Goal: Communication & Community: Answer question/provide support

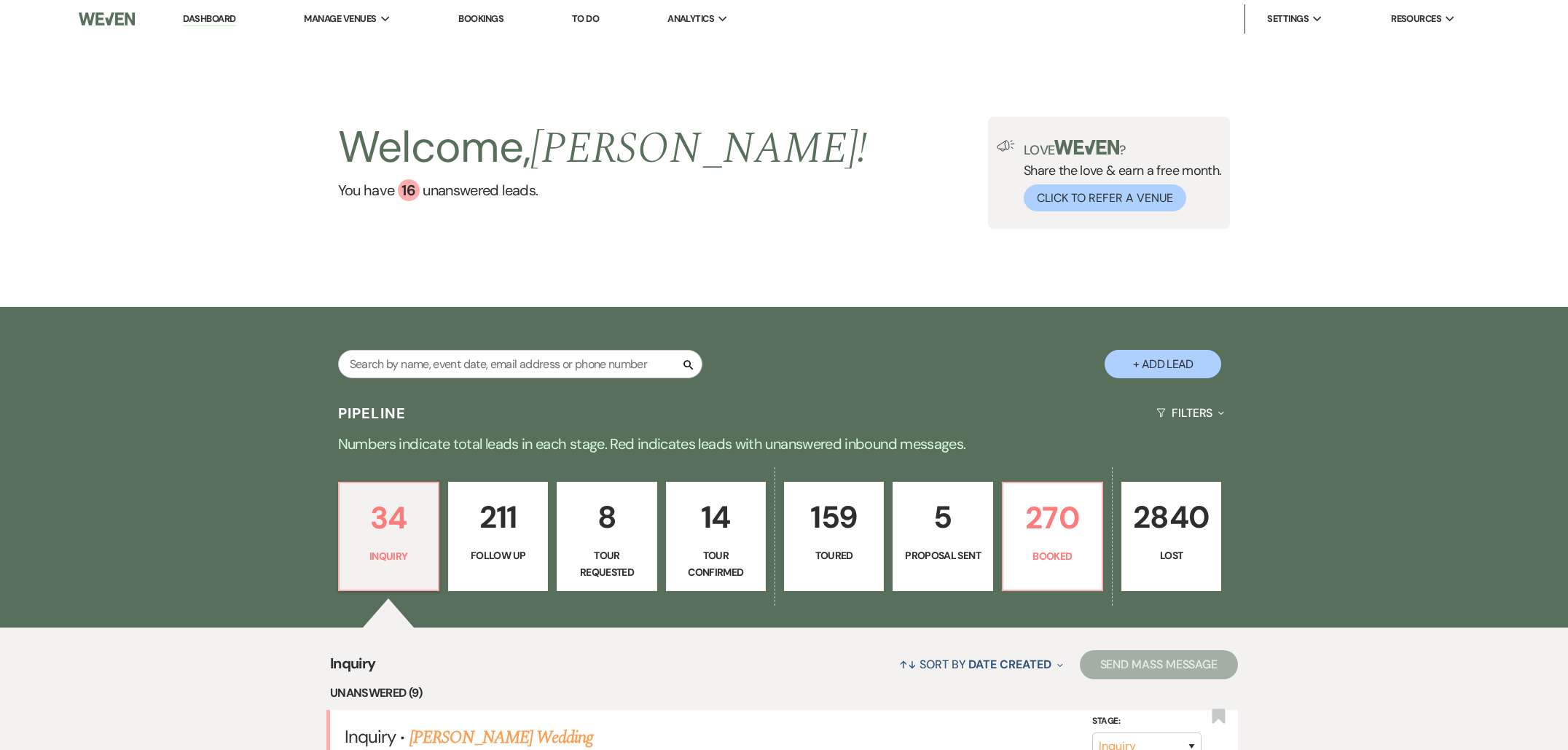
click at [513, 524] on p "211" at bounding box center [498, 517] width 81 height 49
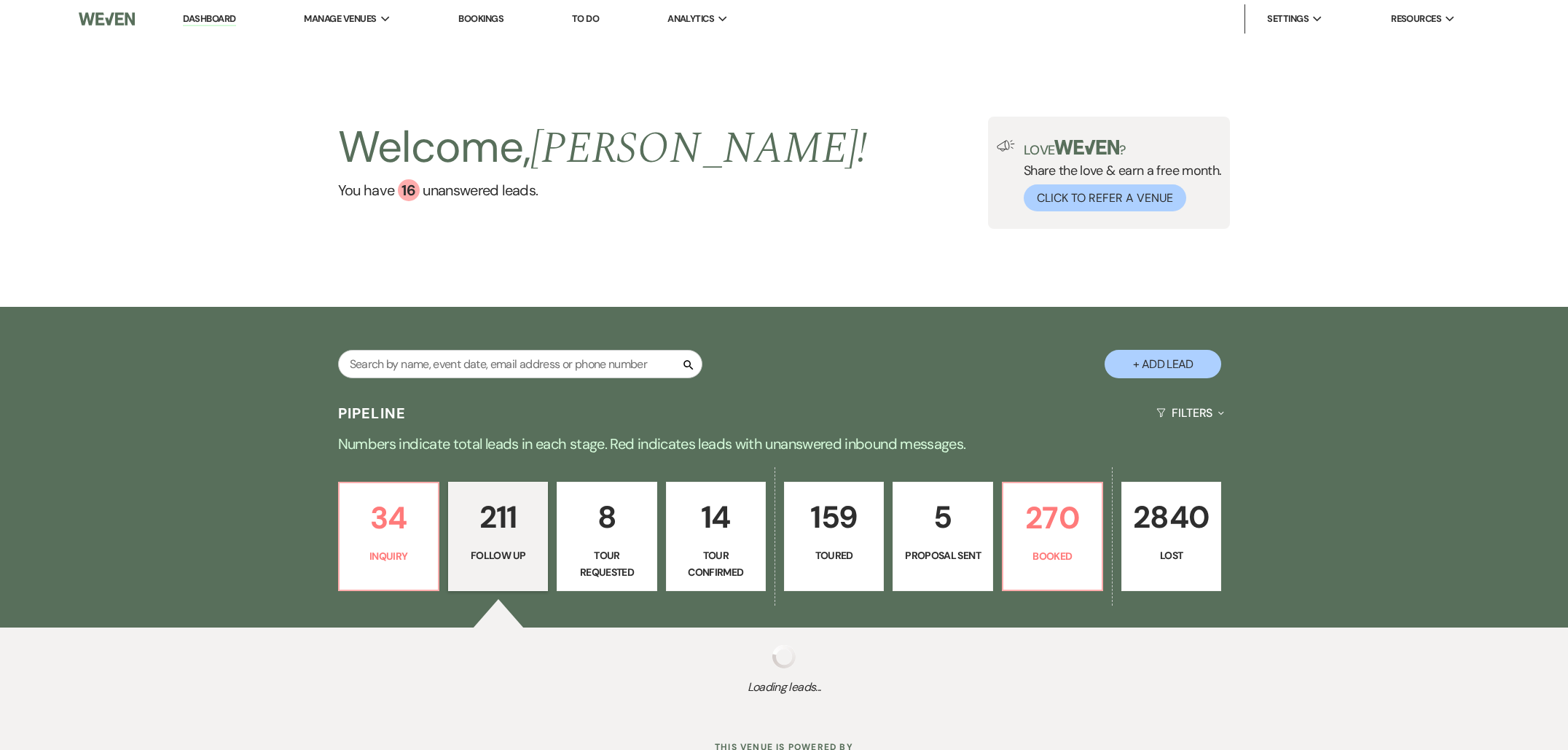
select select "9"
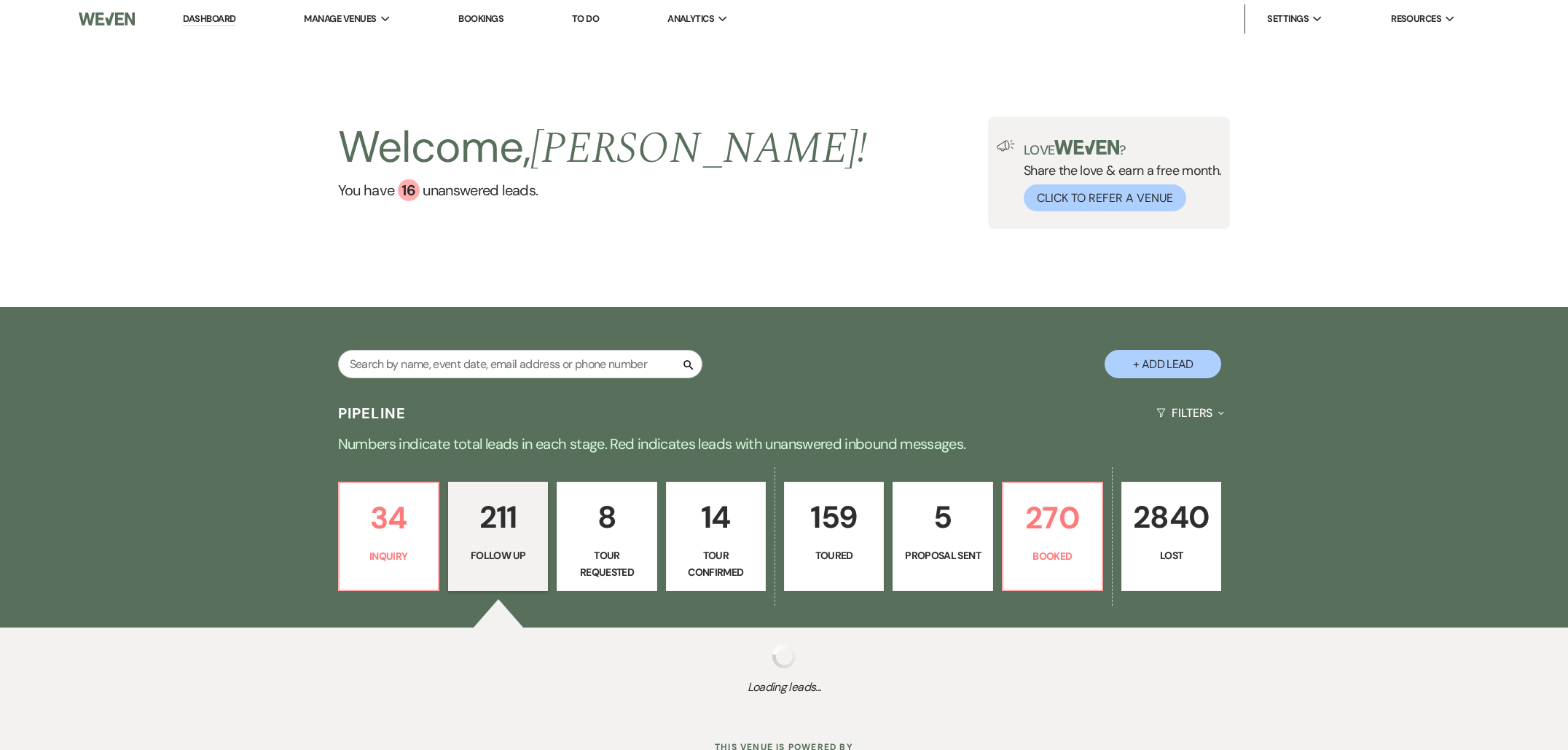
select select "9"
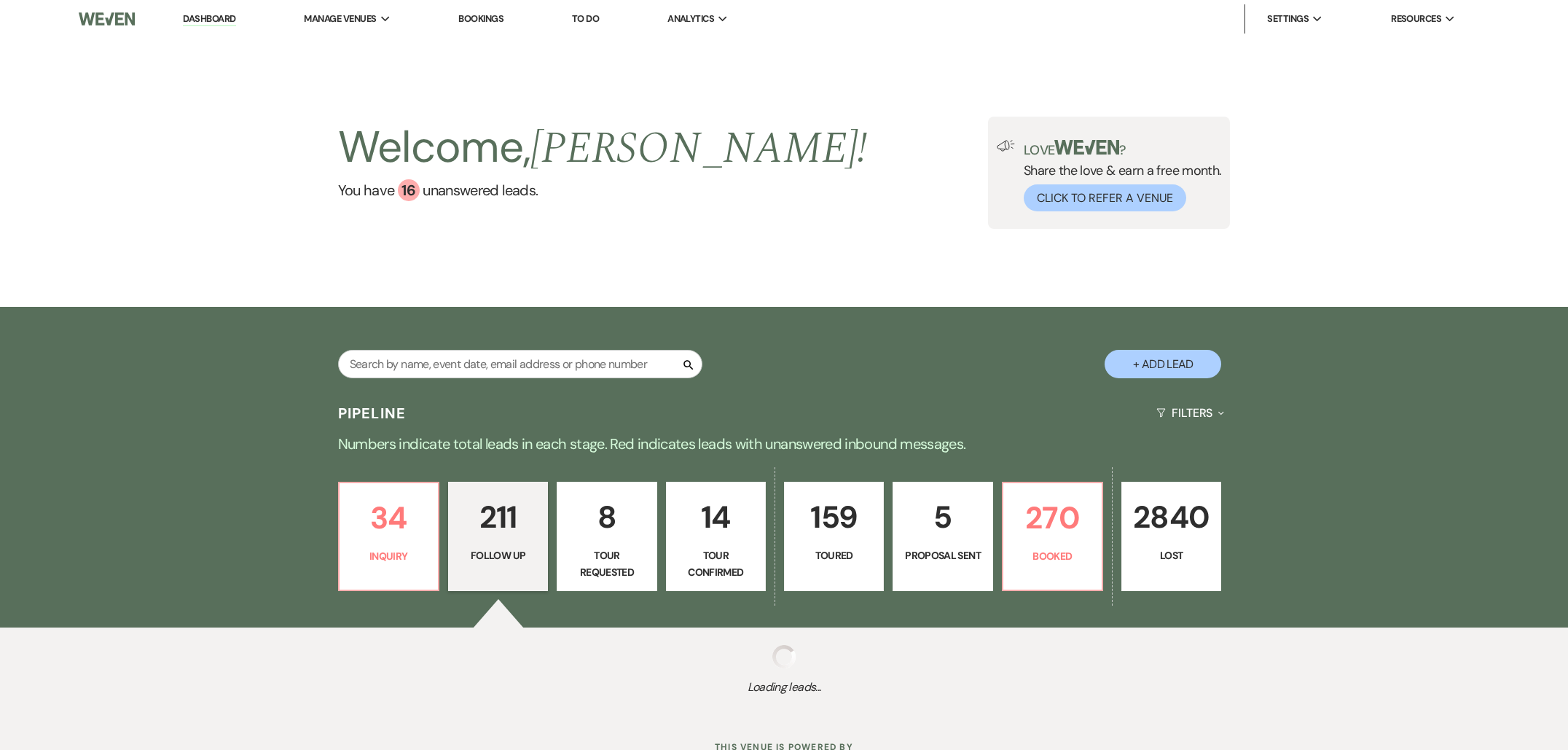
select select "9"
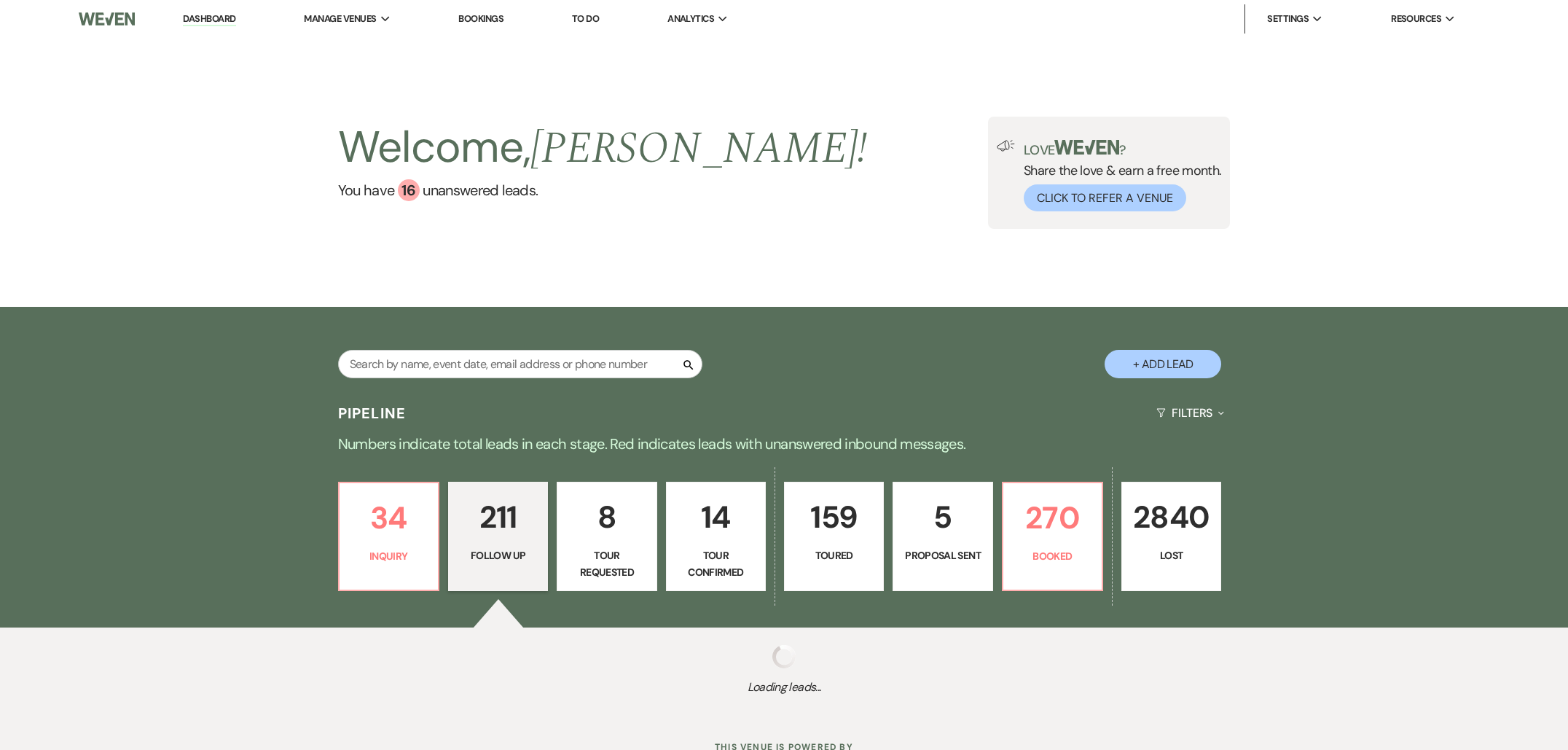
select select "9"
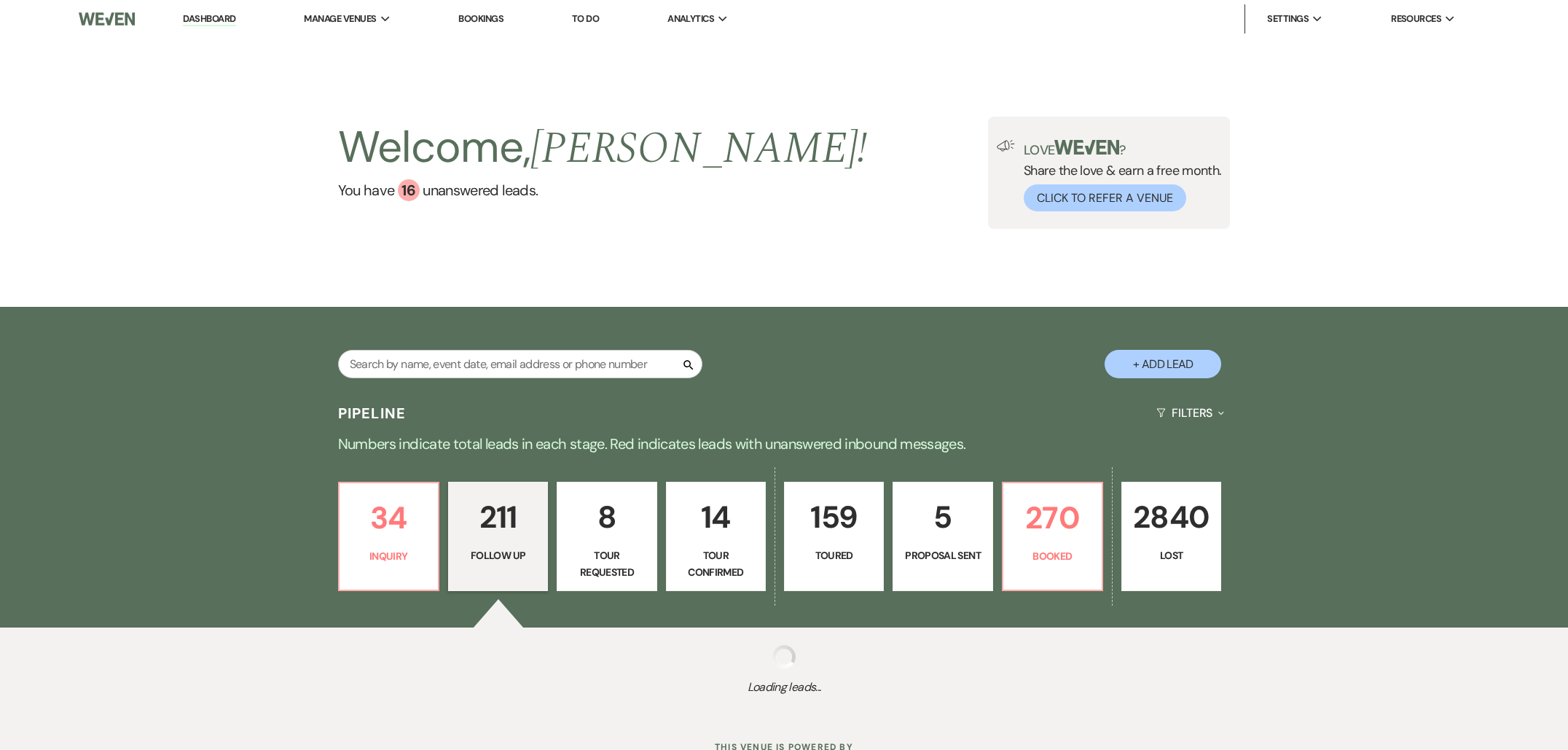
select select "9"
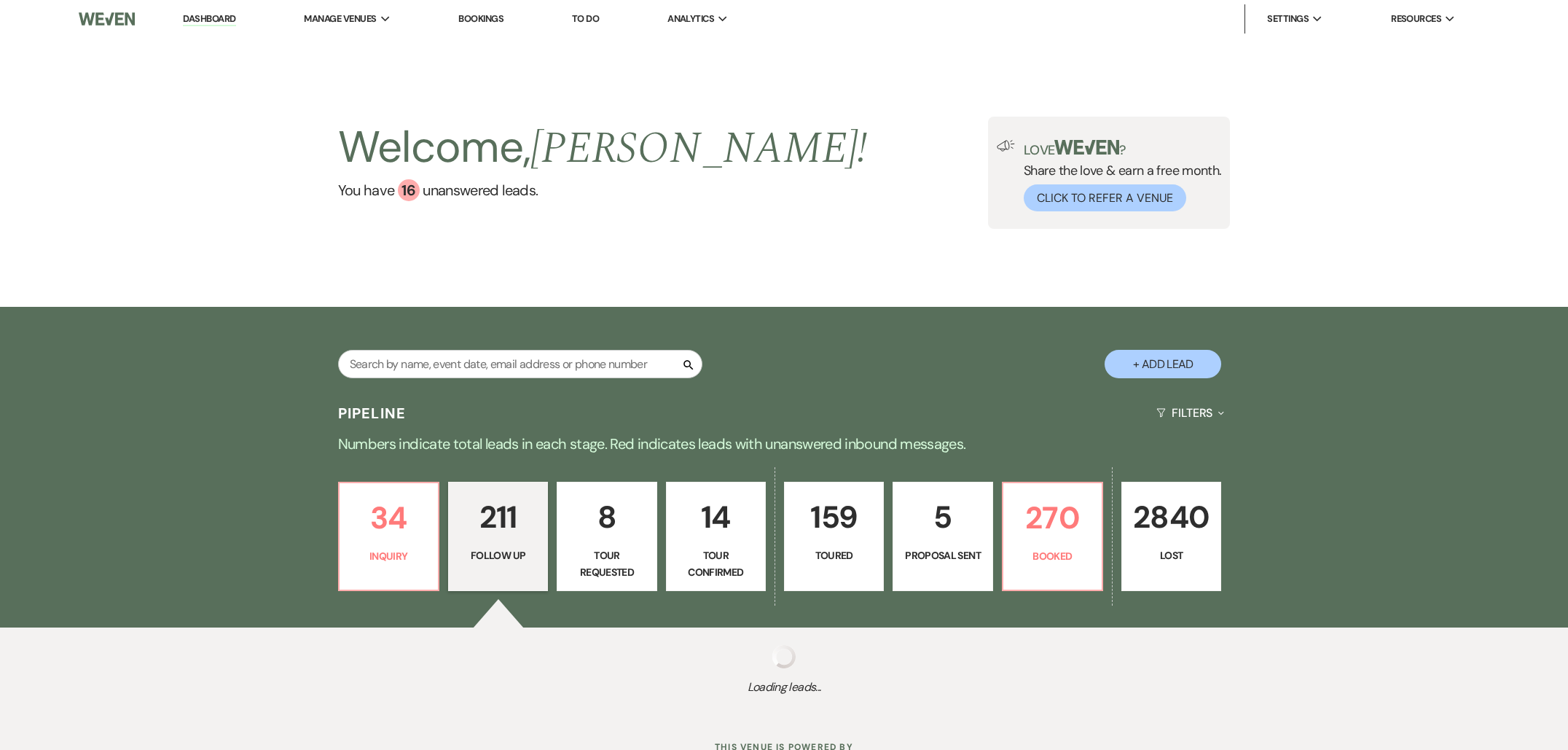
select select "9"
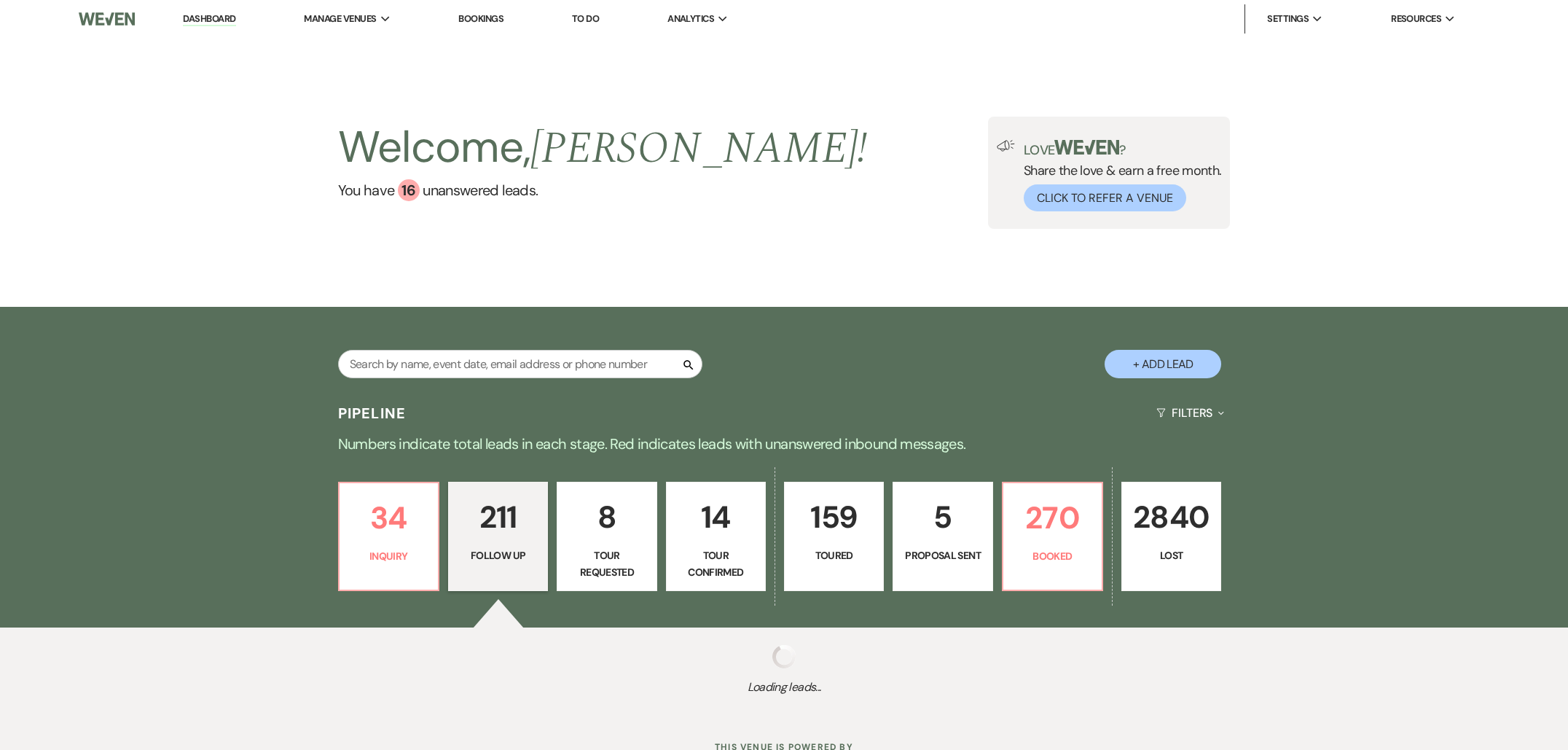
select select "9"
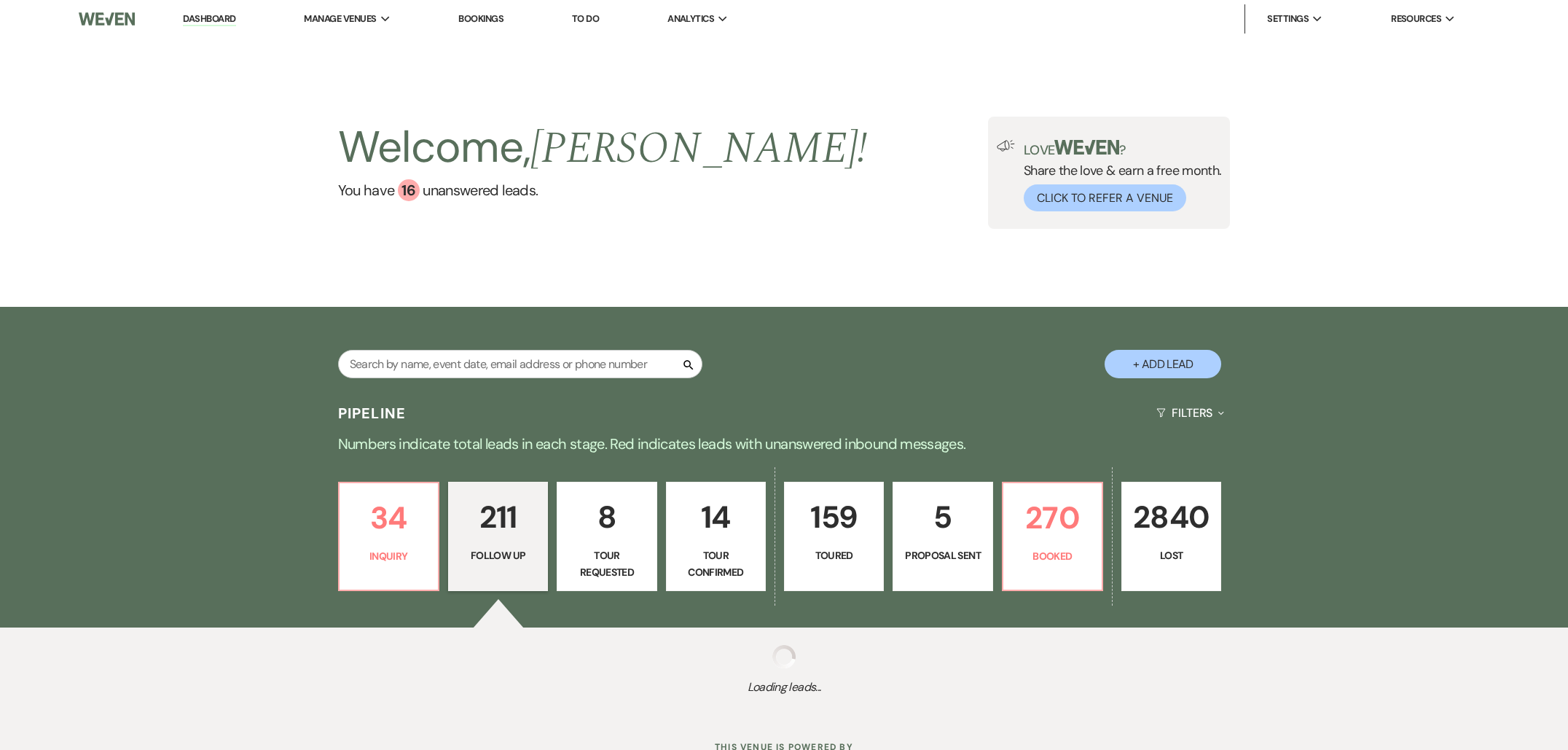
select select "9"
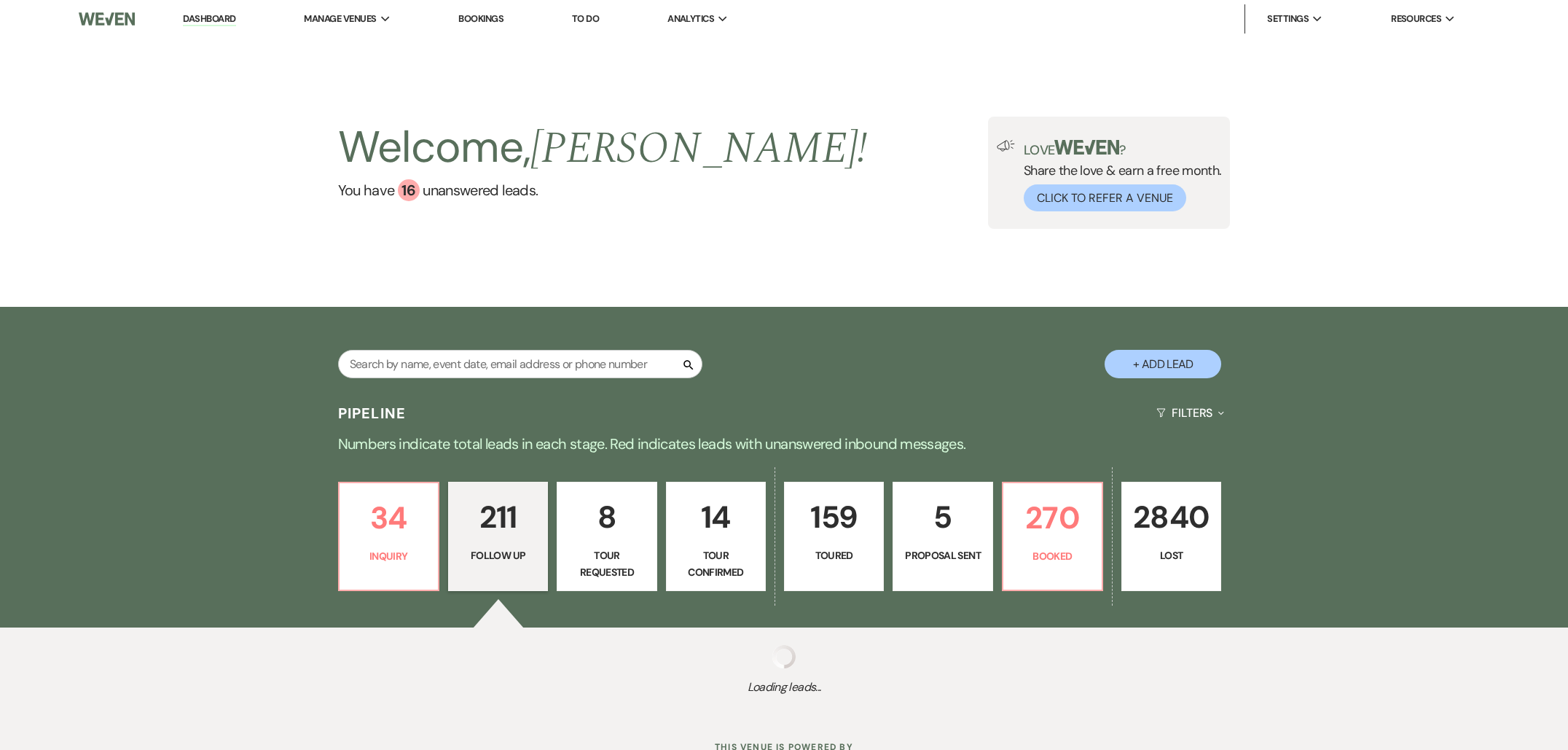
select select "9"
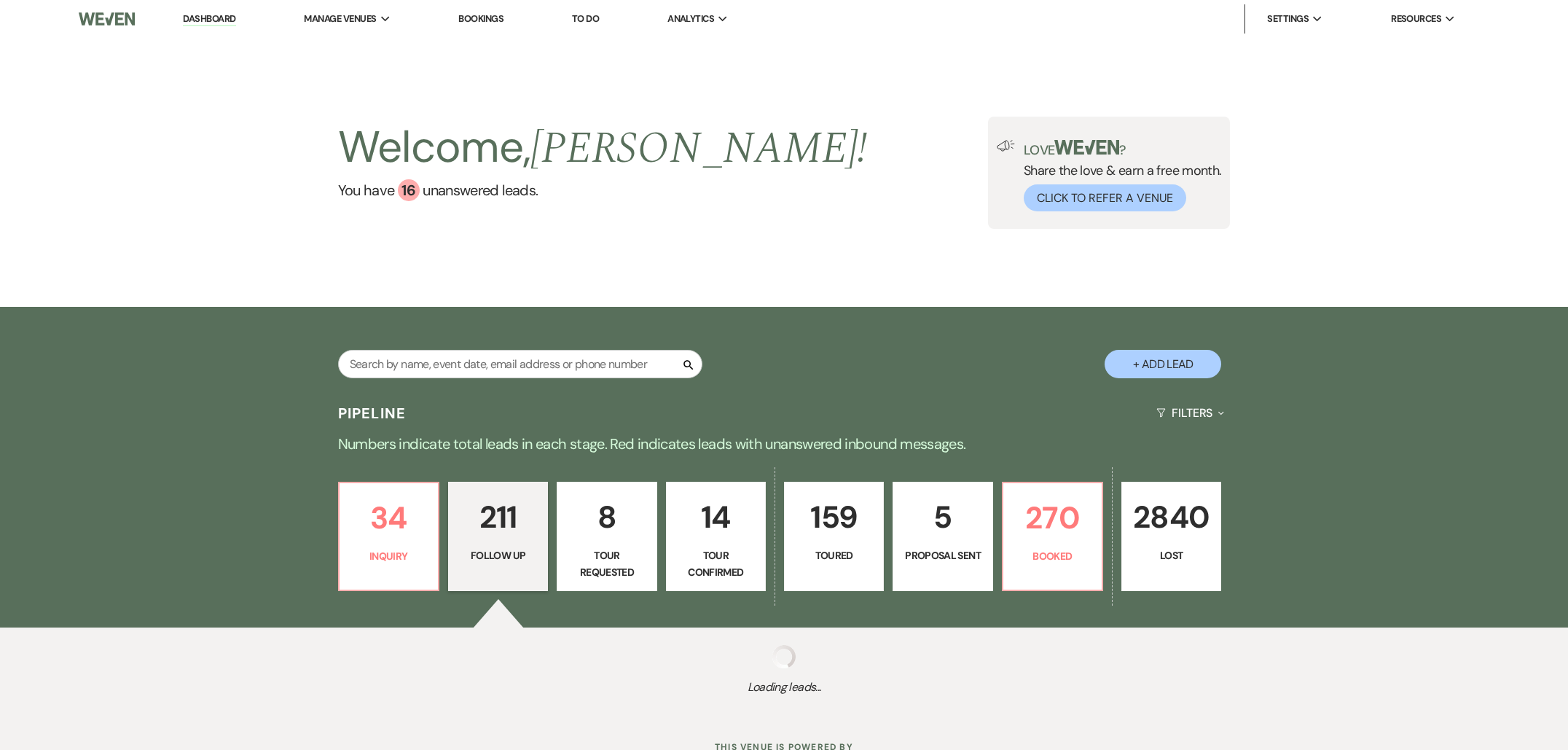
select select "9"
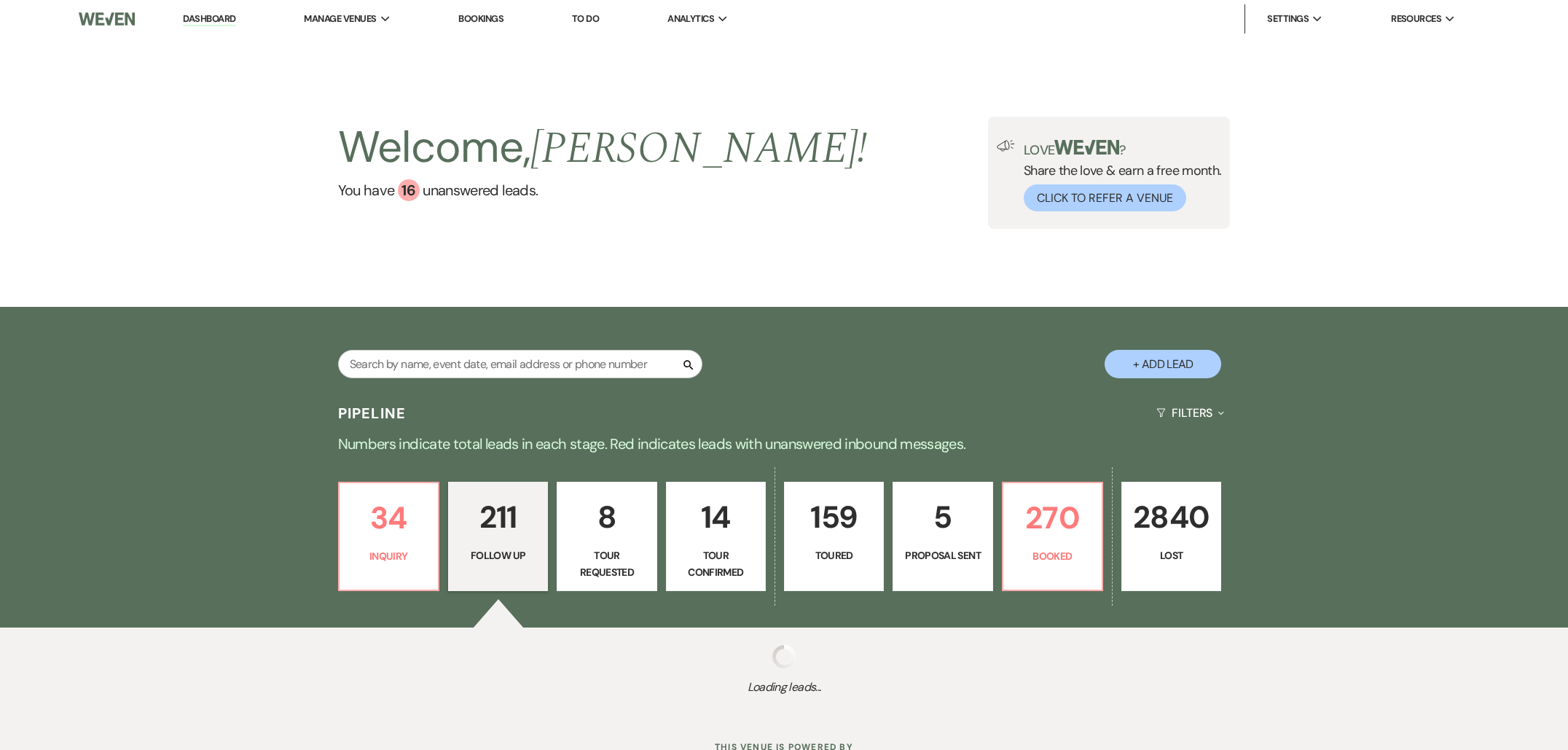
select select "9"
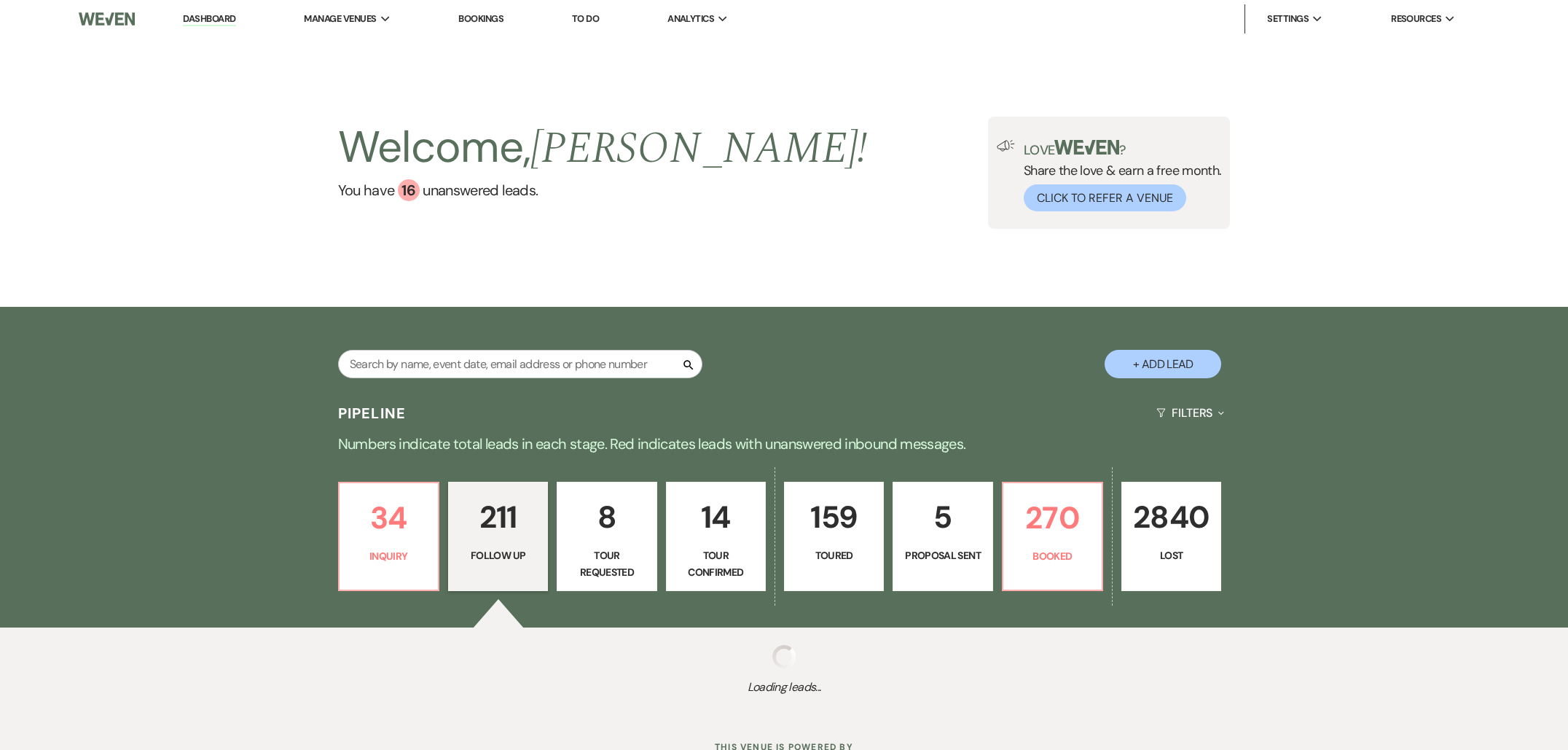
select select "9"
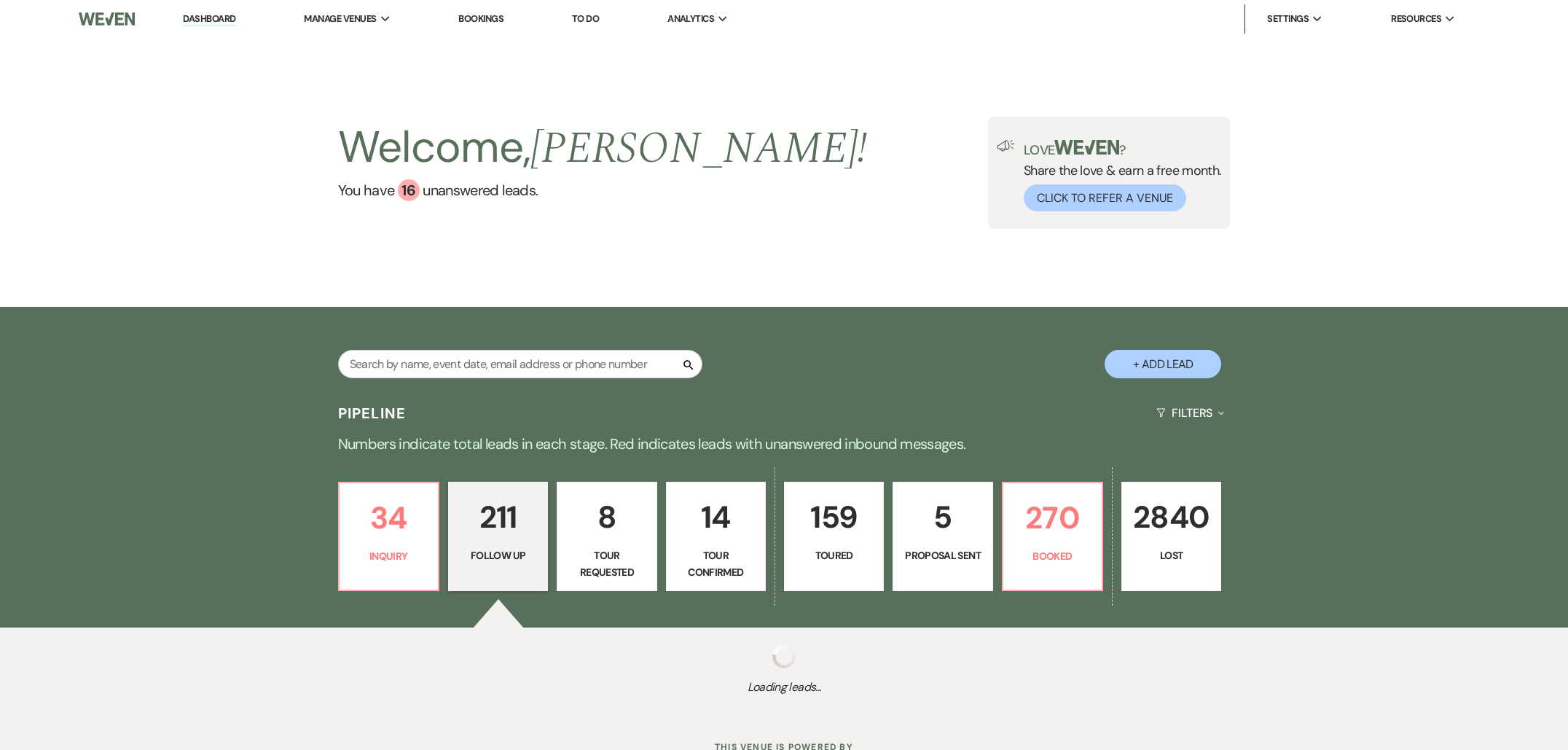
select select "9"
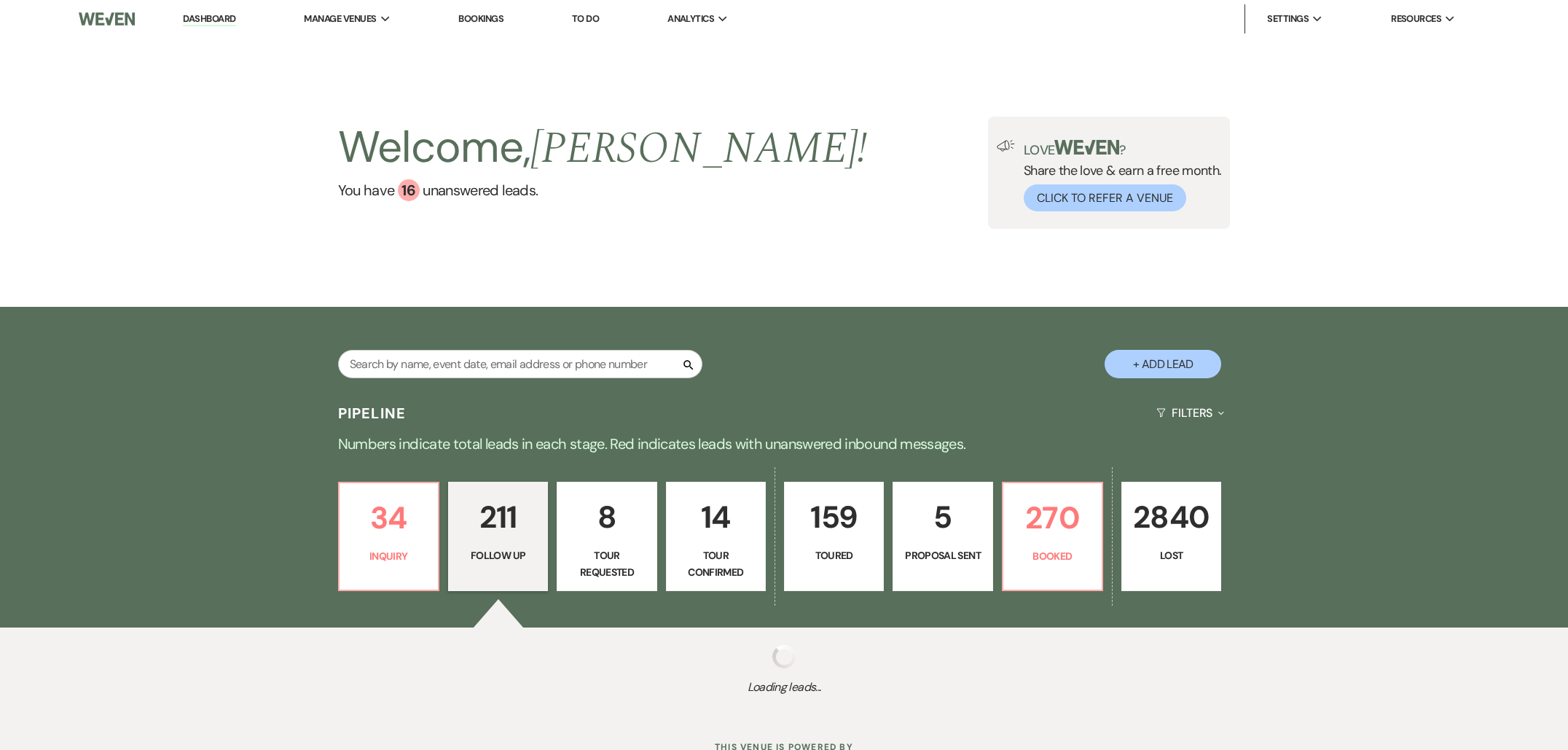
select select "9"
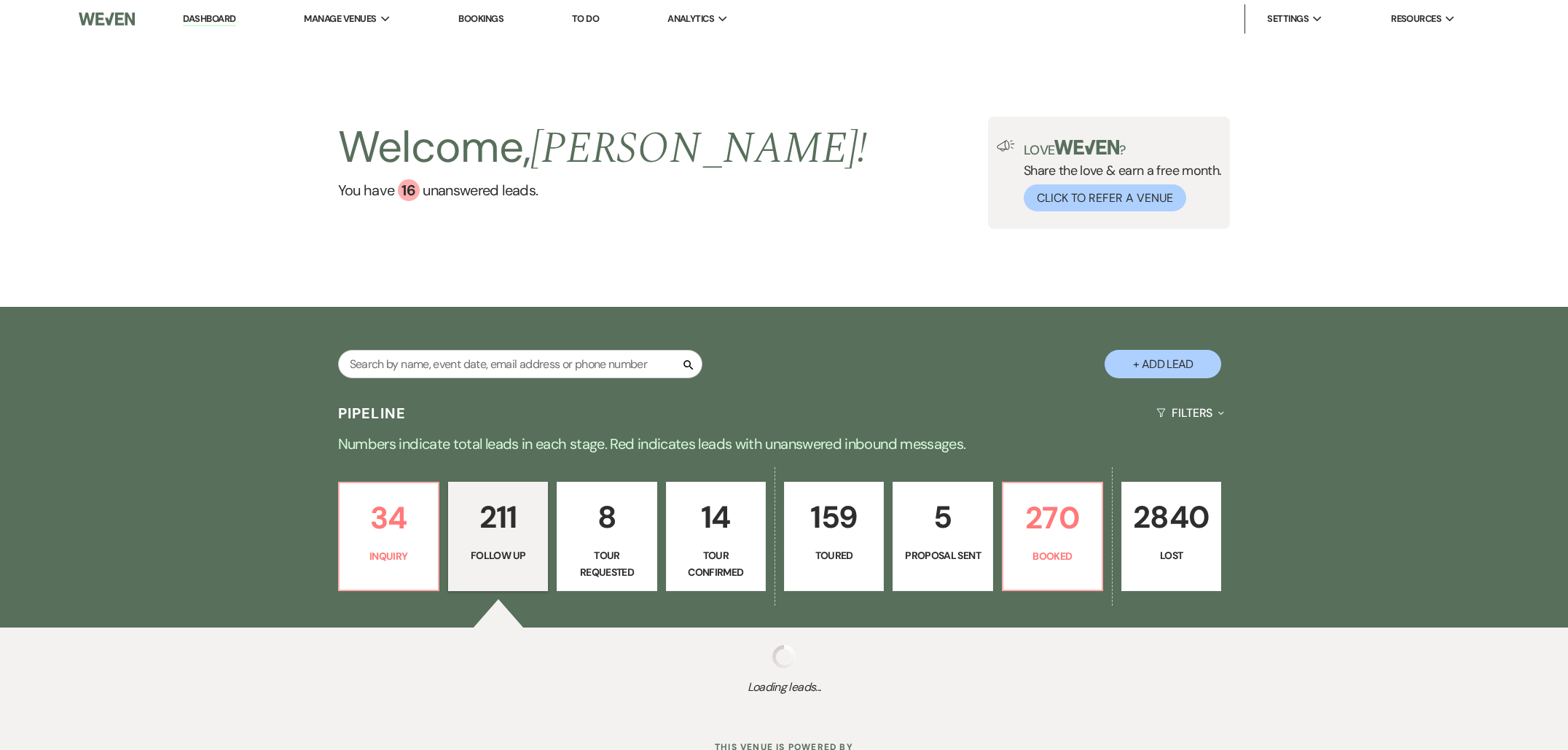
select select "9"
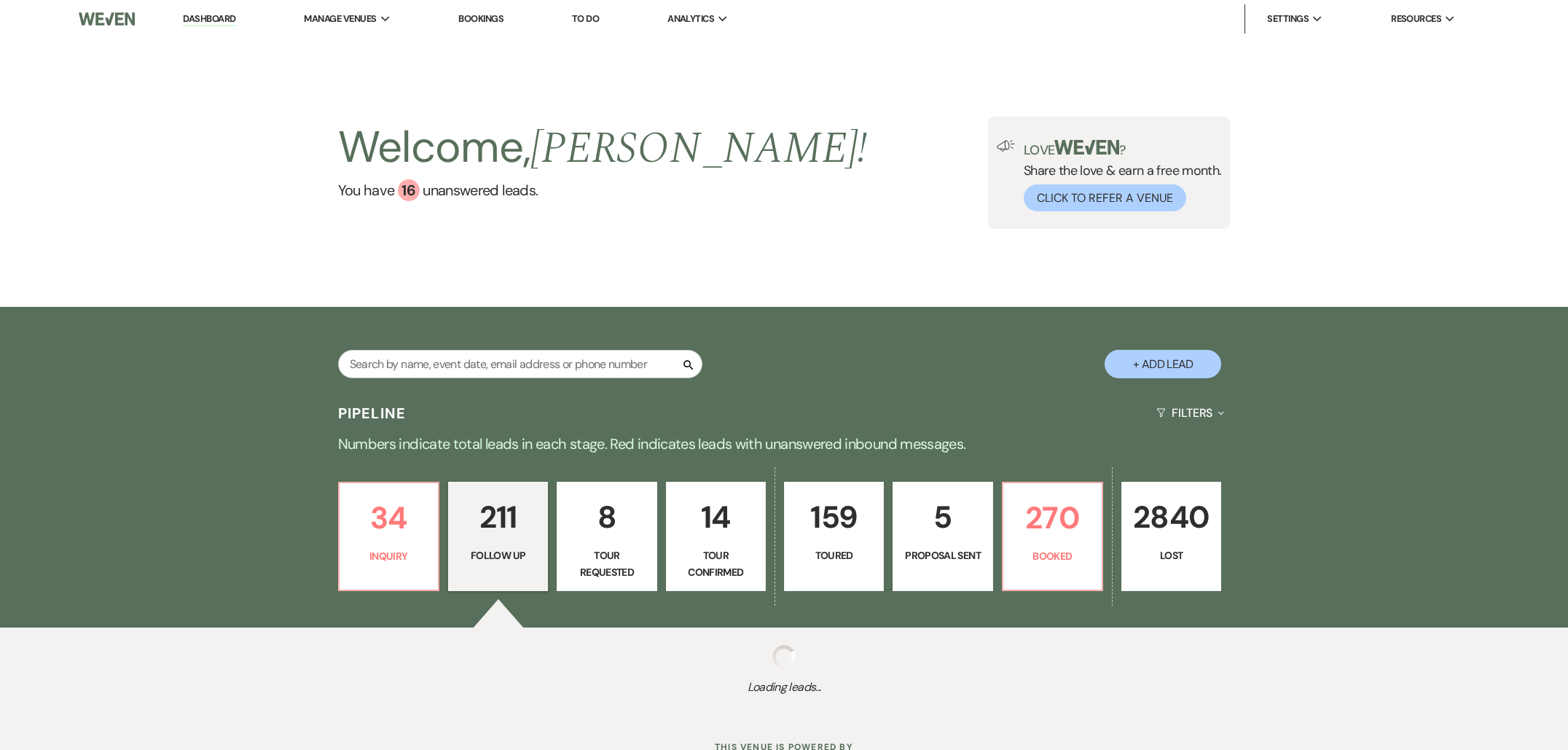
select select "9"
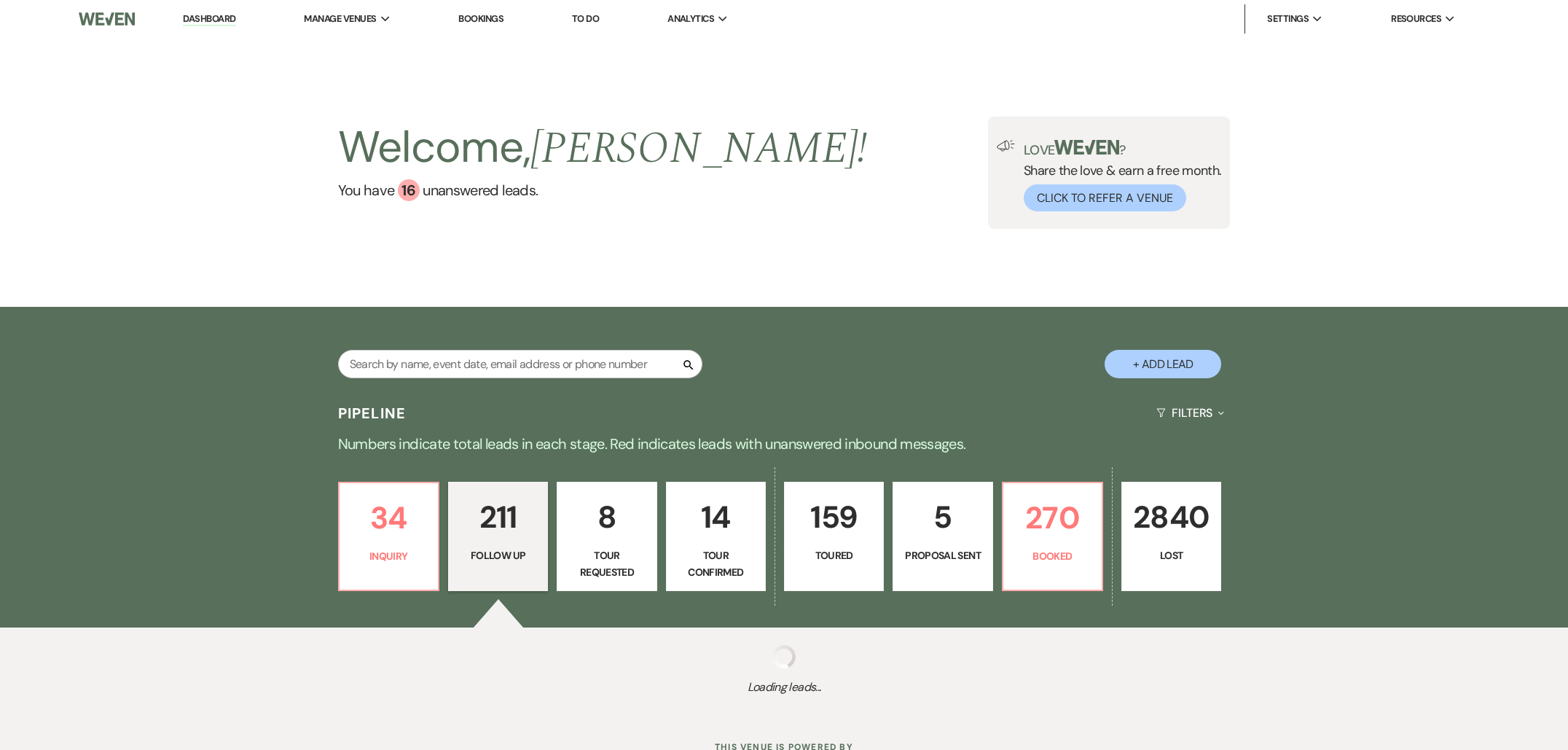
select select "9"
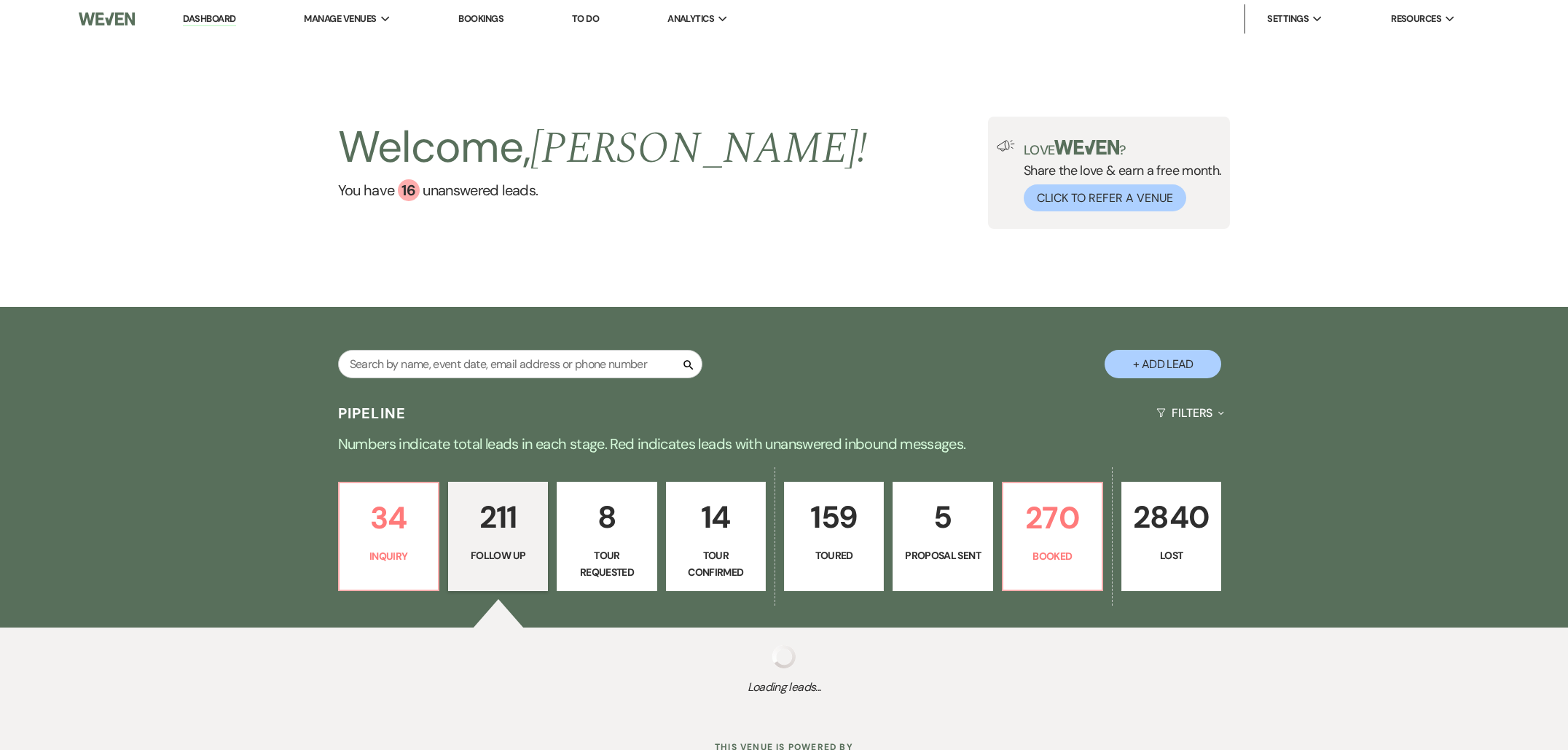
select select "9"
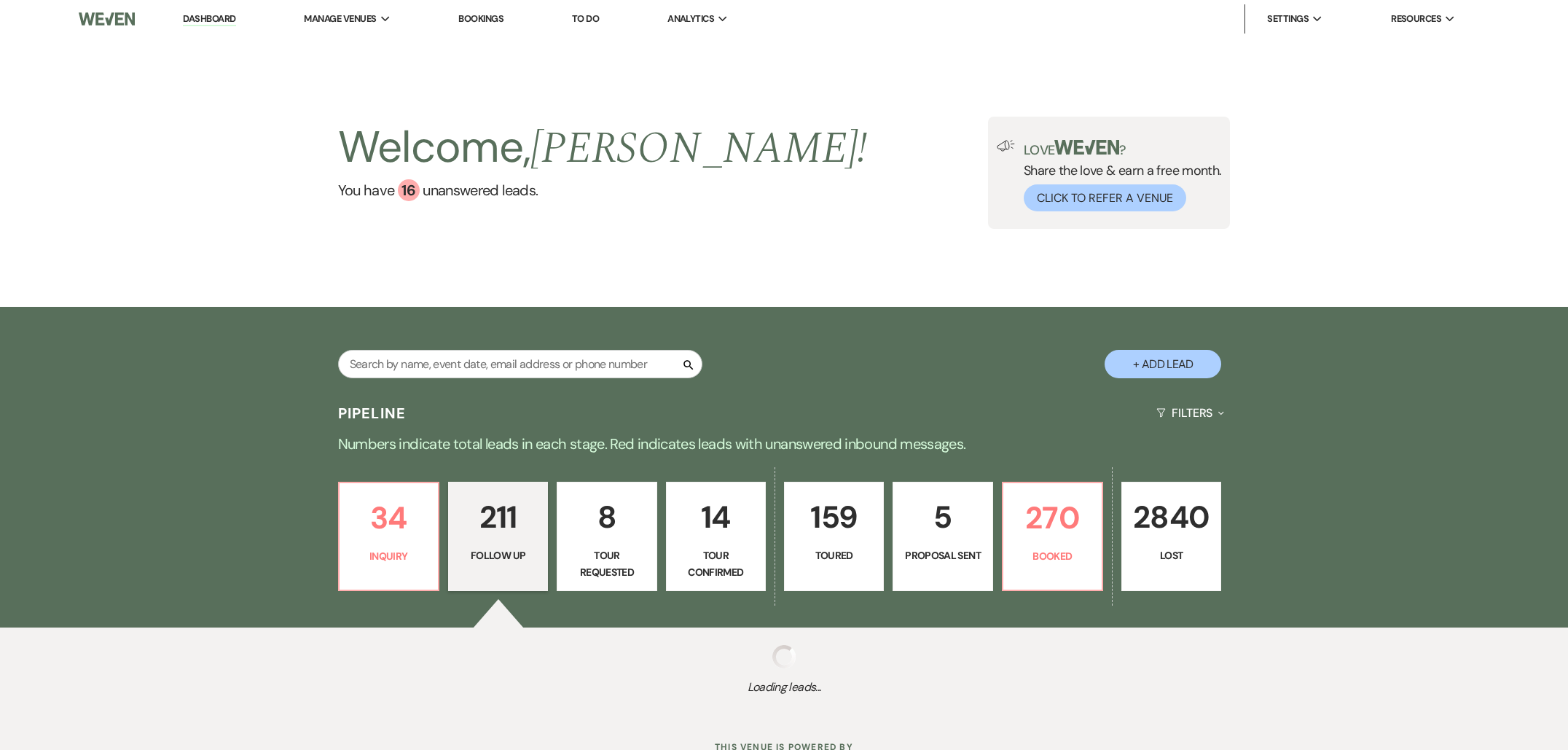
select select "9"
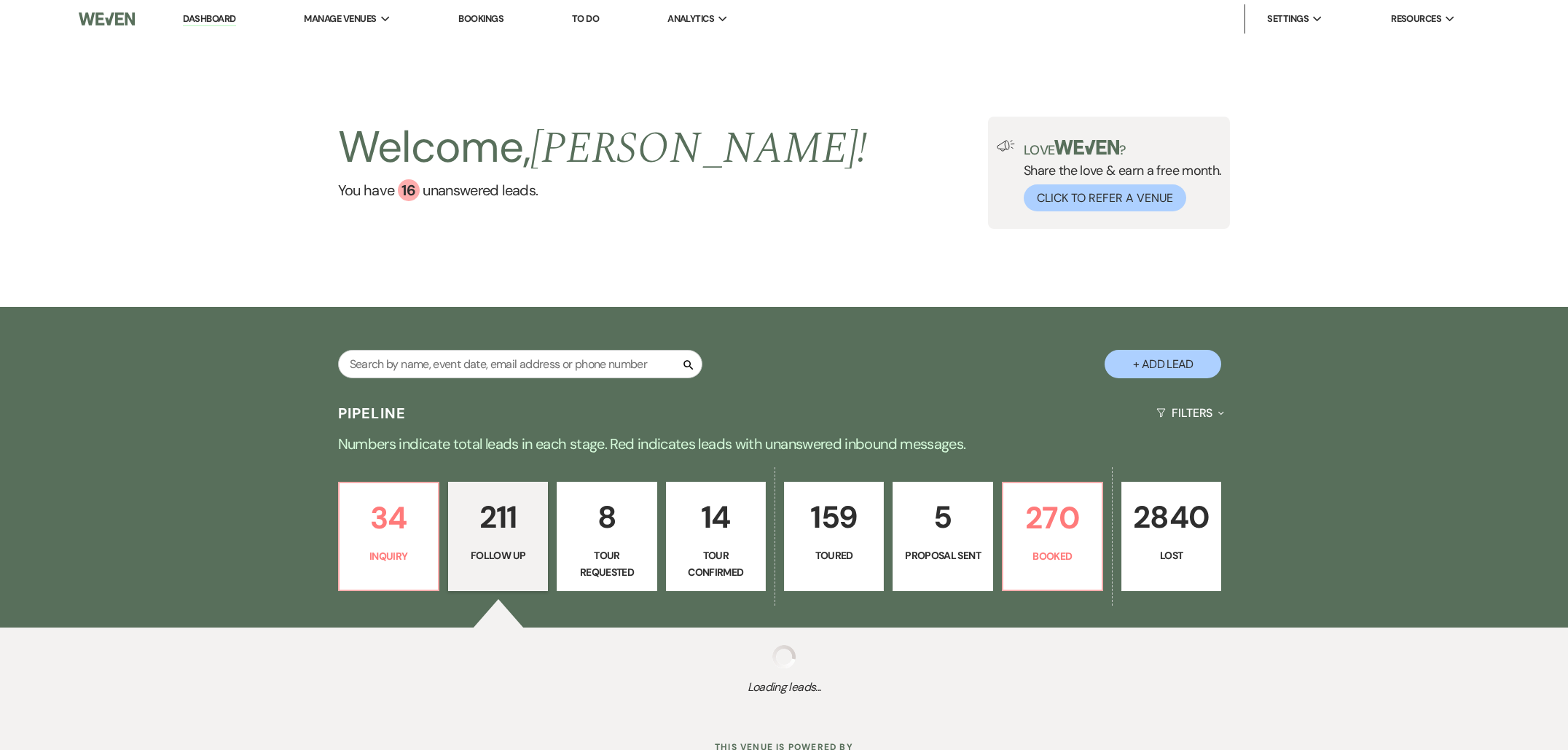
select select "9"
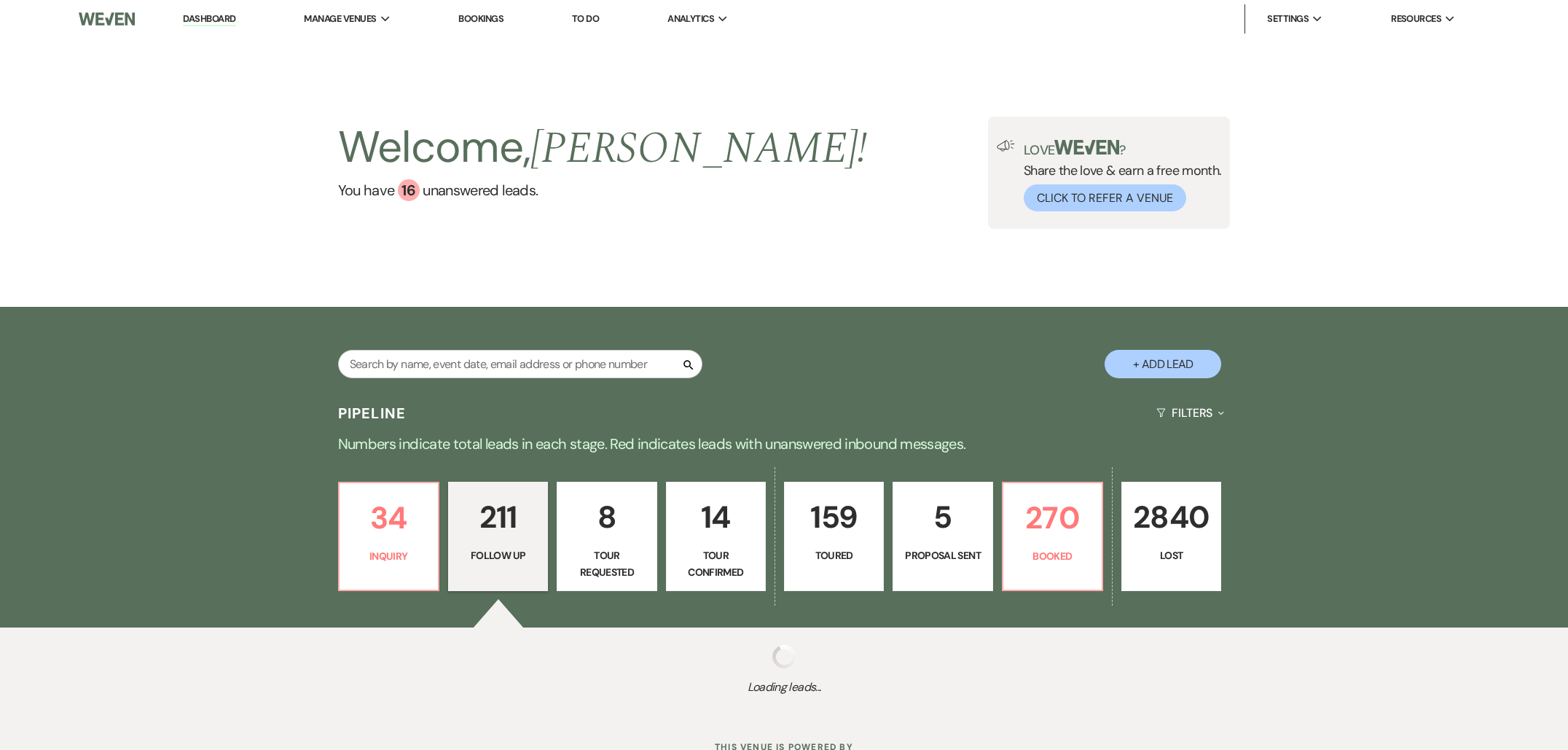
select select "9"
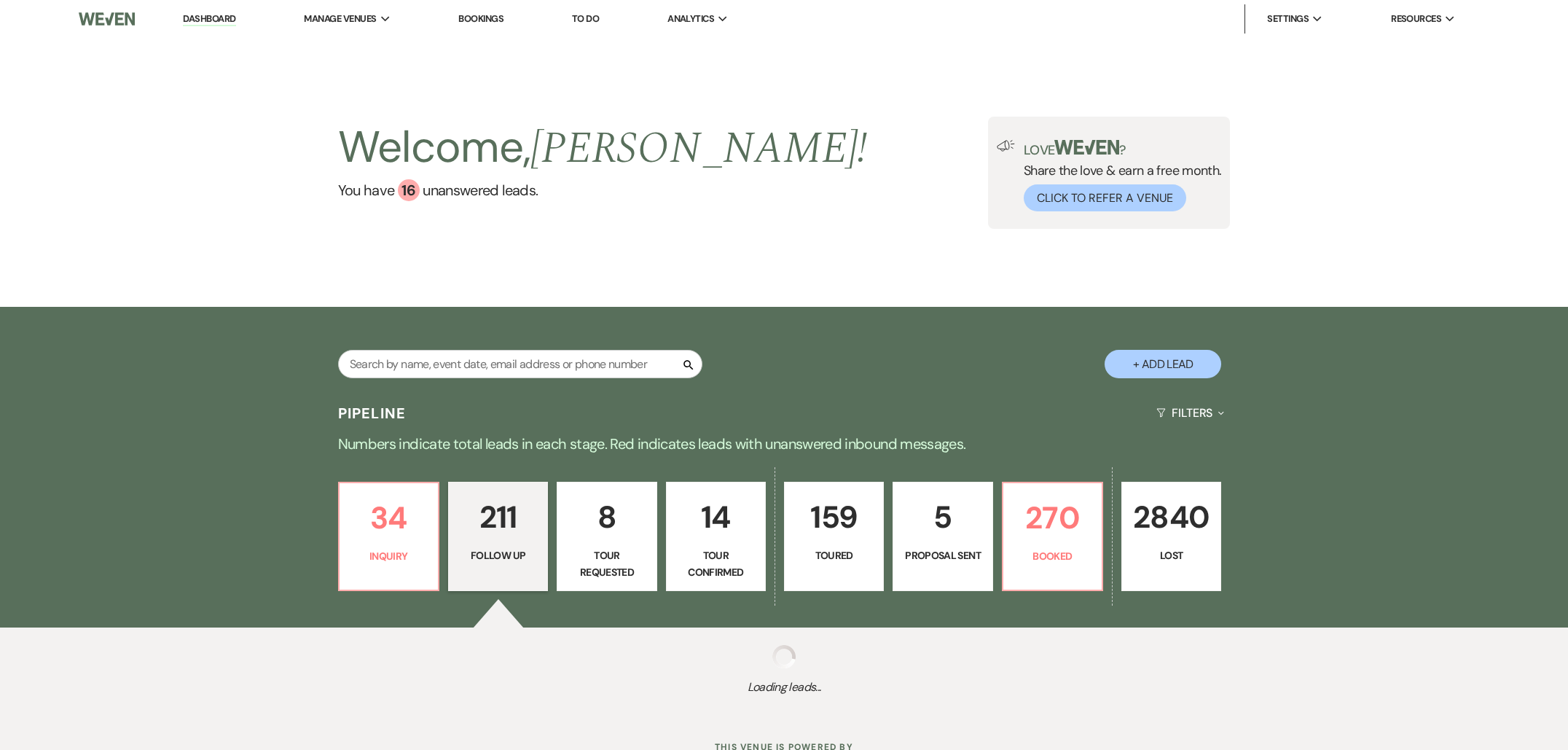
select select "9"
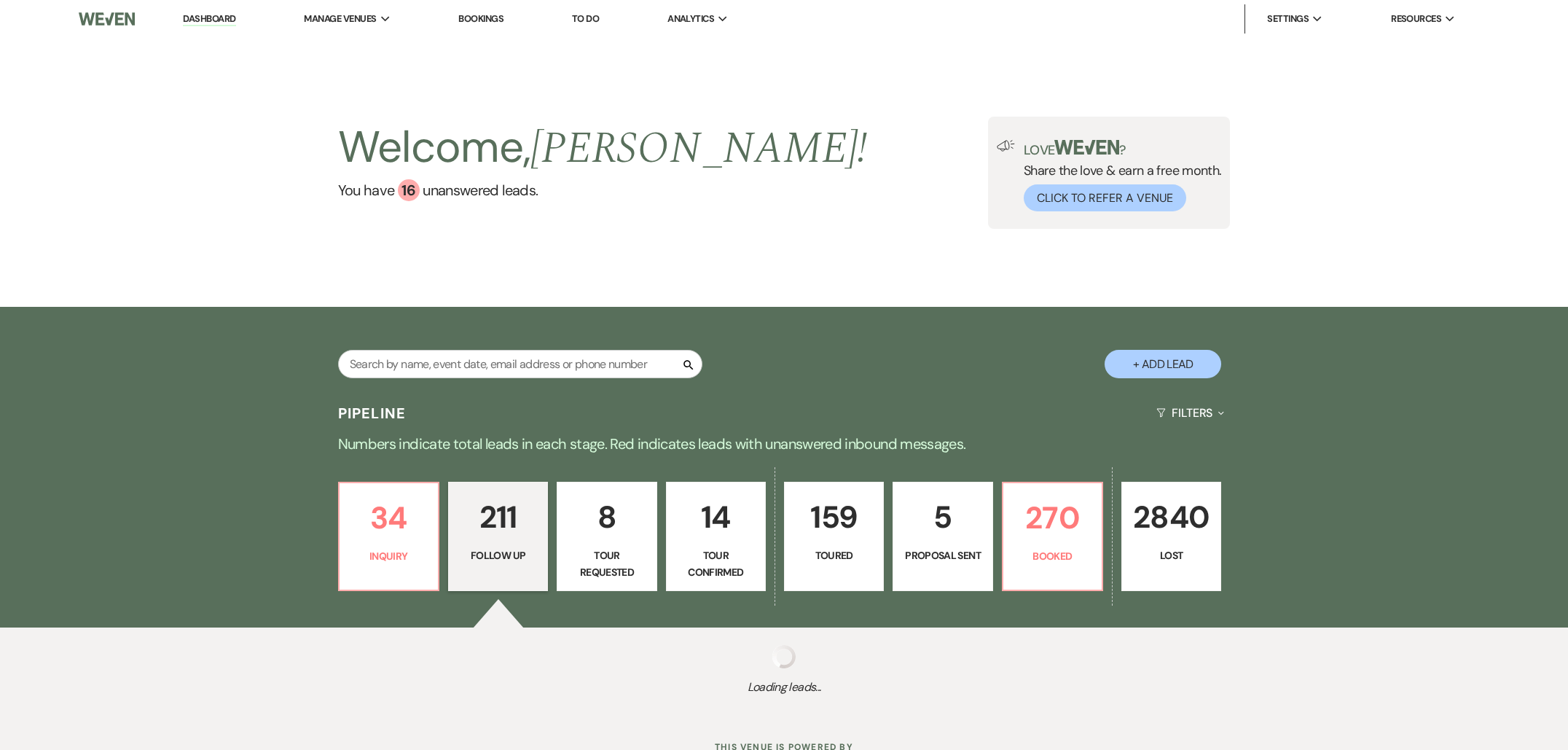
select select "9"
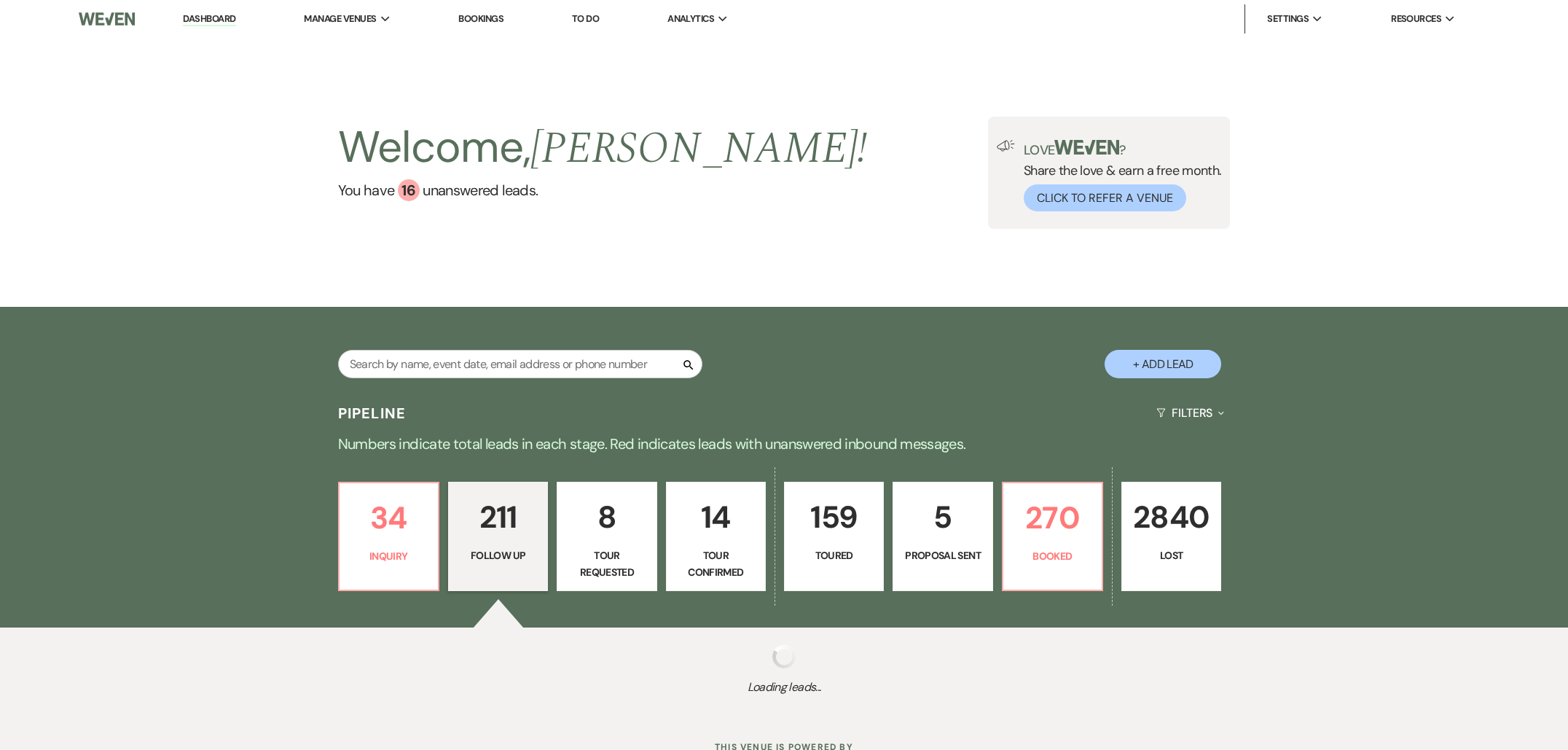
select select "9"
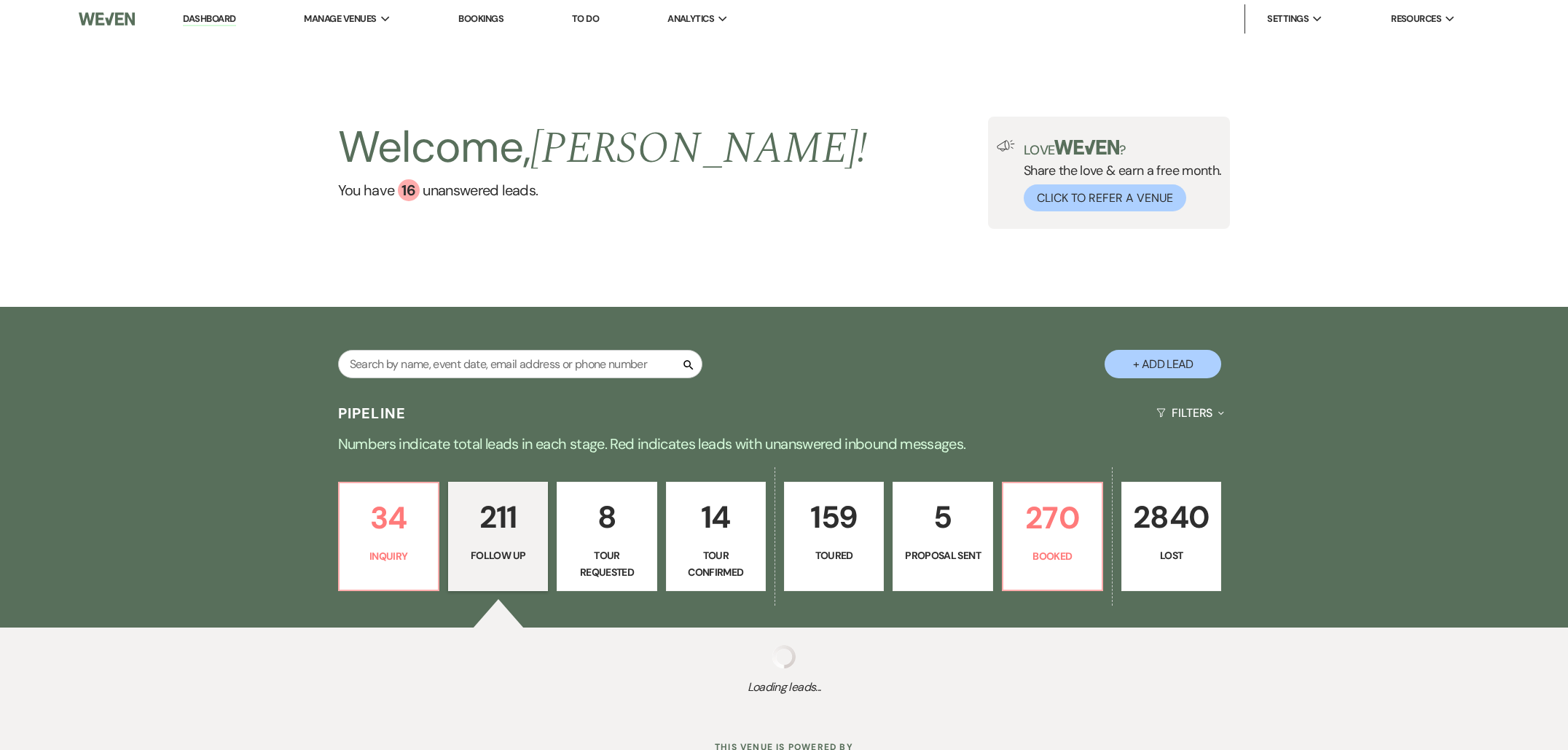
select select "9"
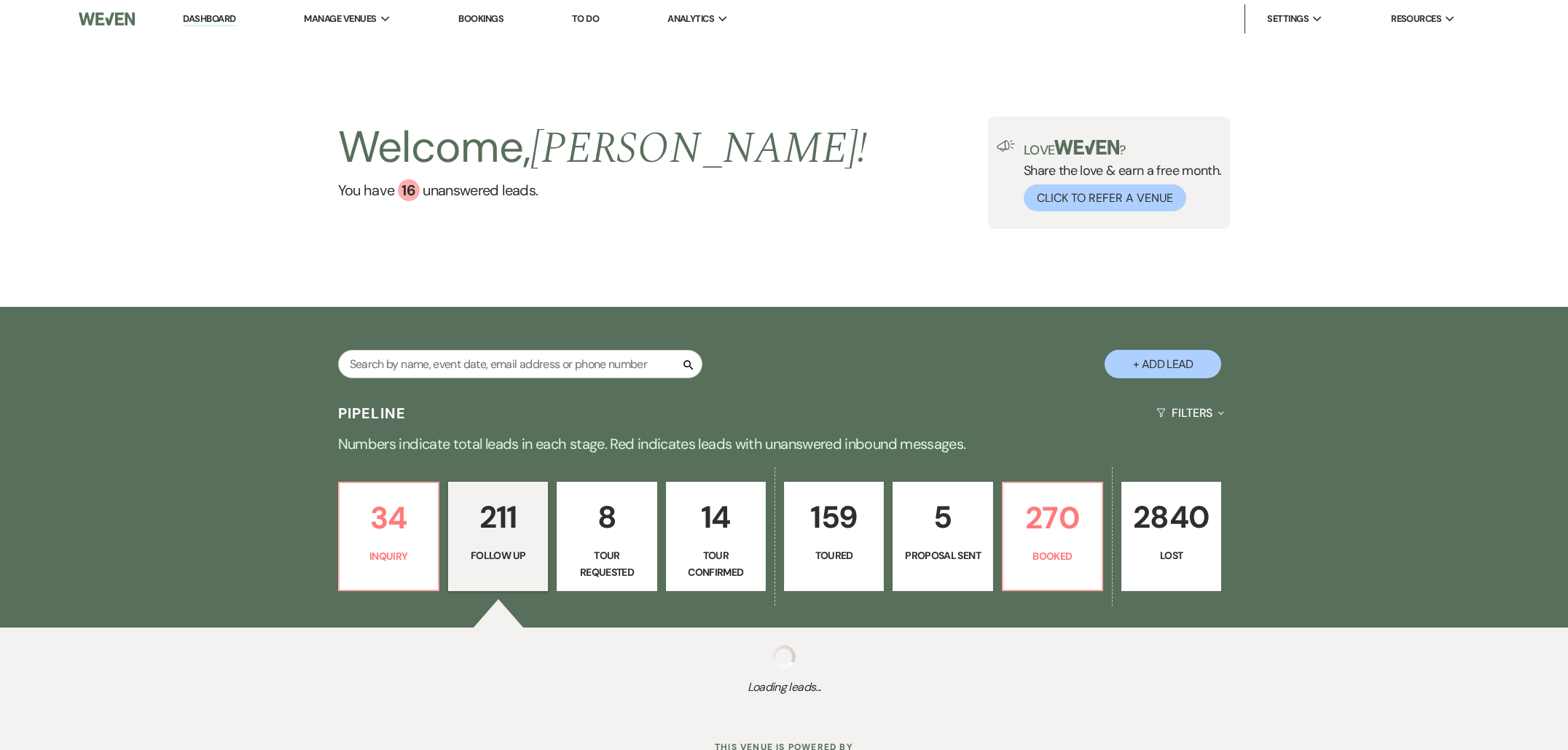
select select "9"
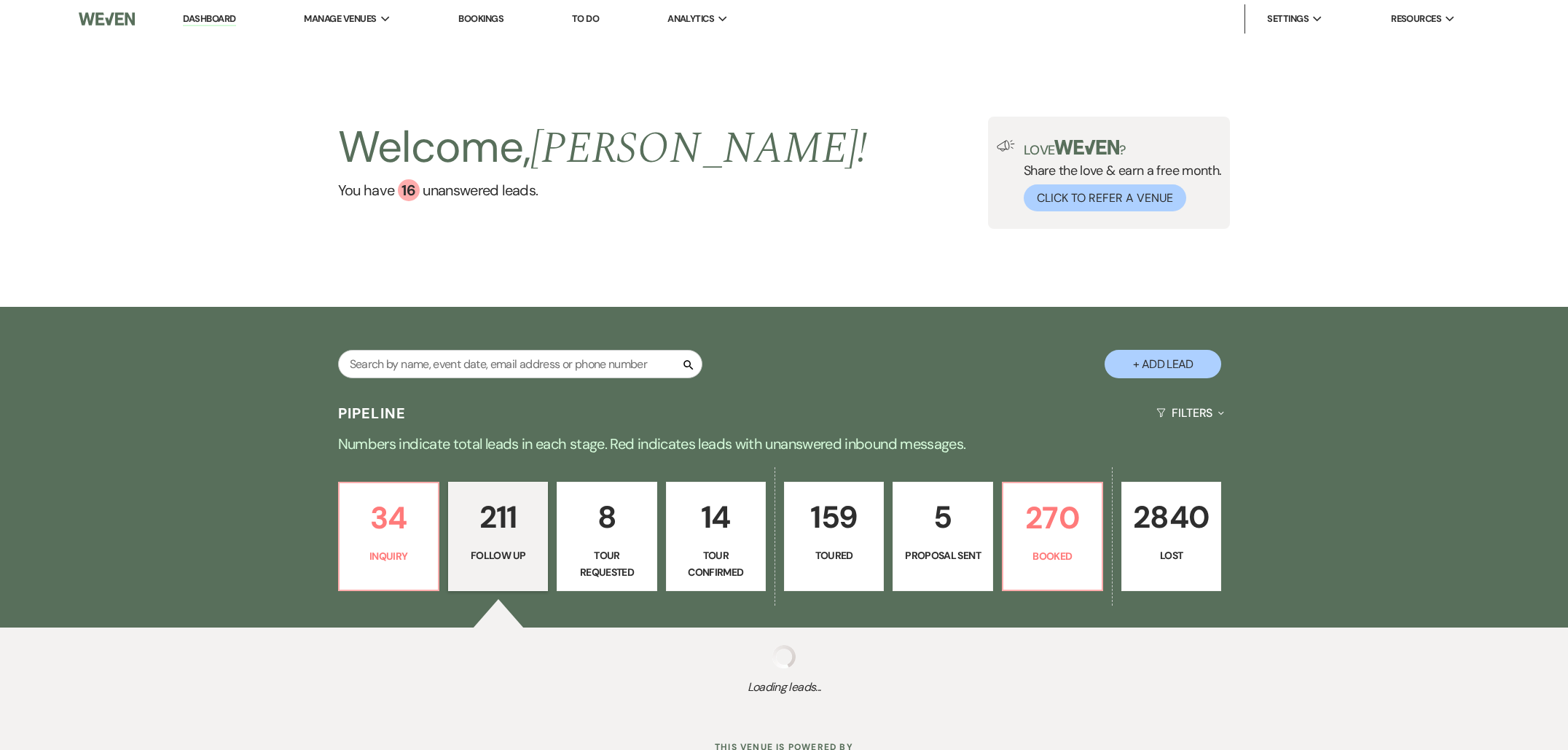
select select "9"
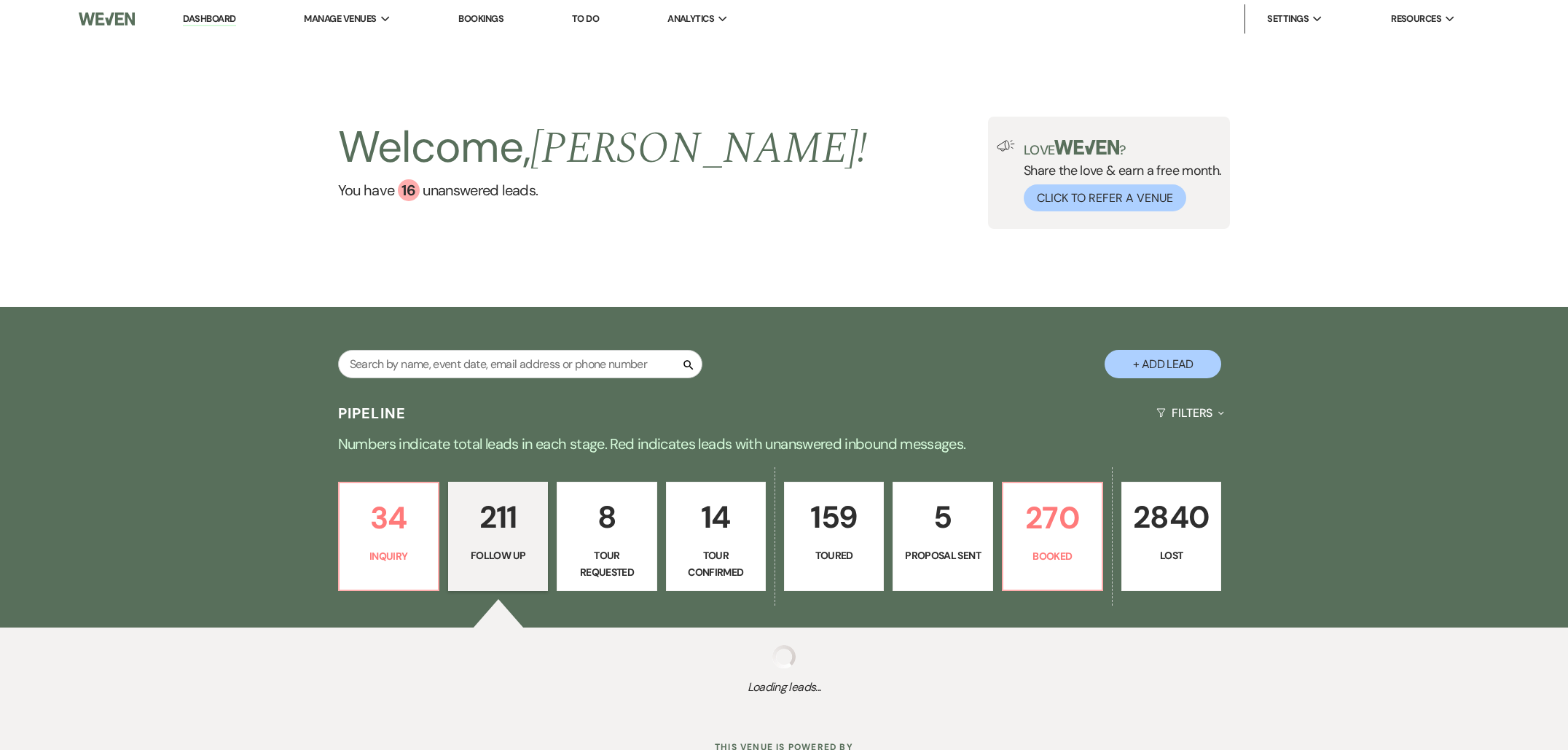
select select "9"
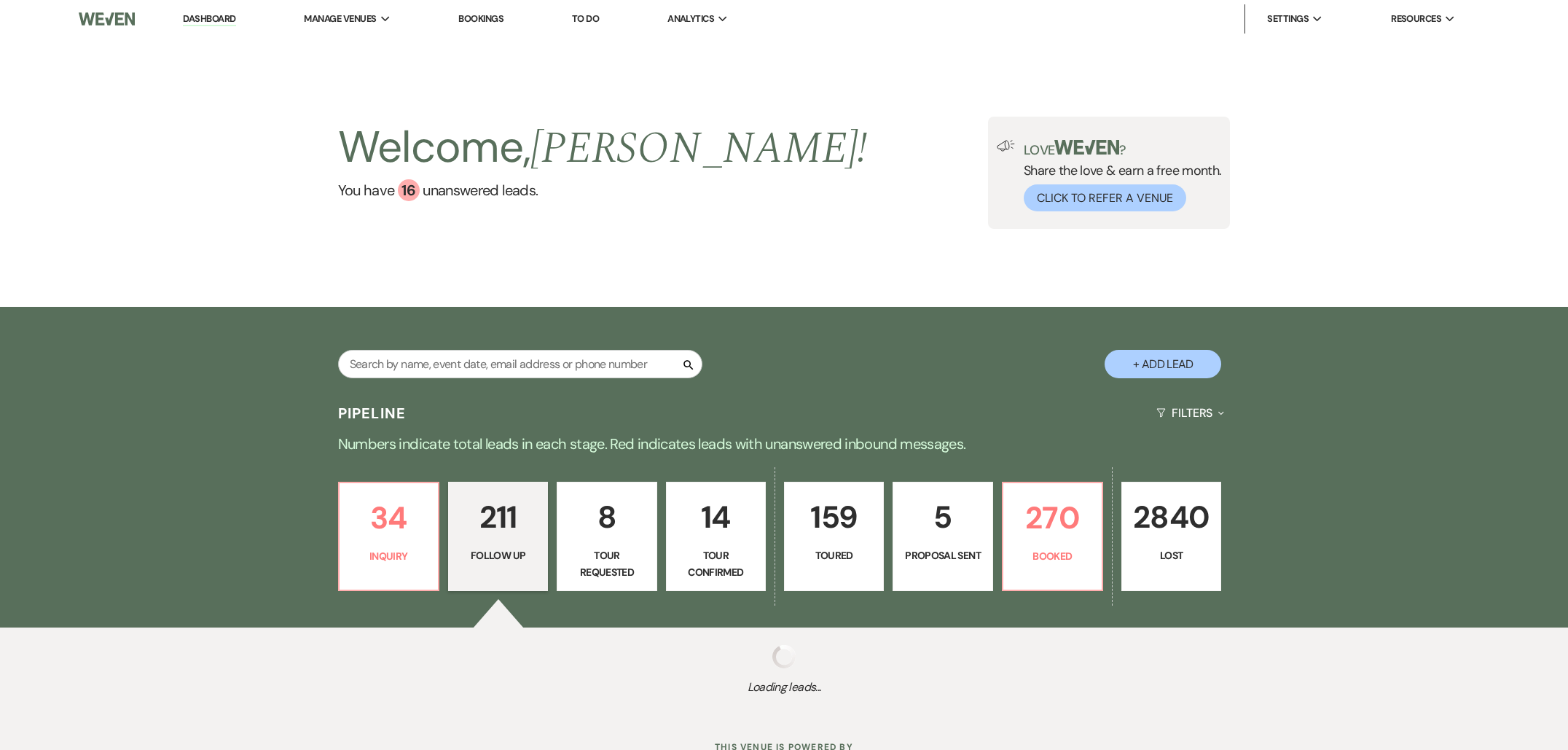
select select "9"
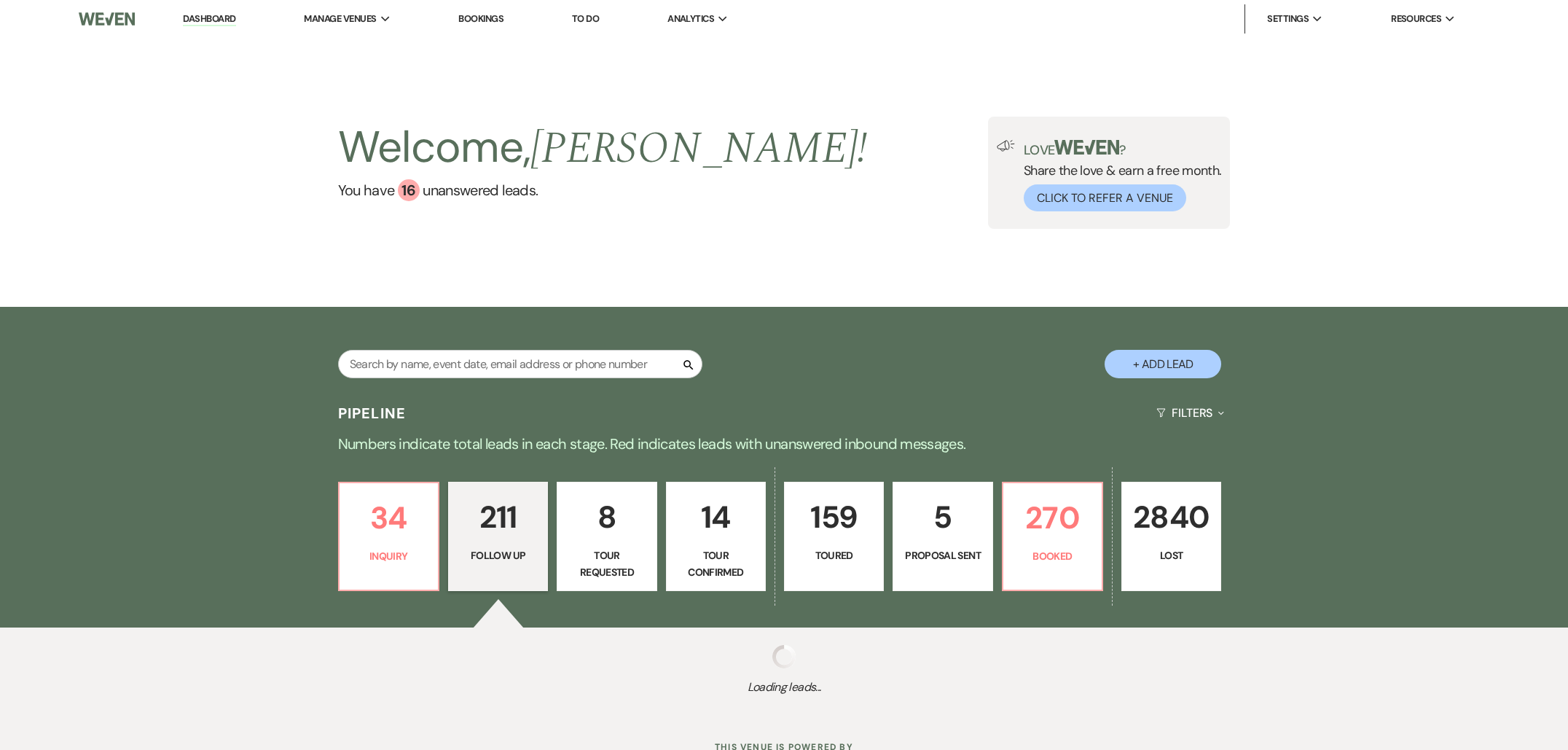
select select "9"
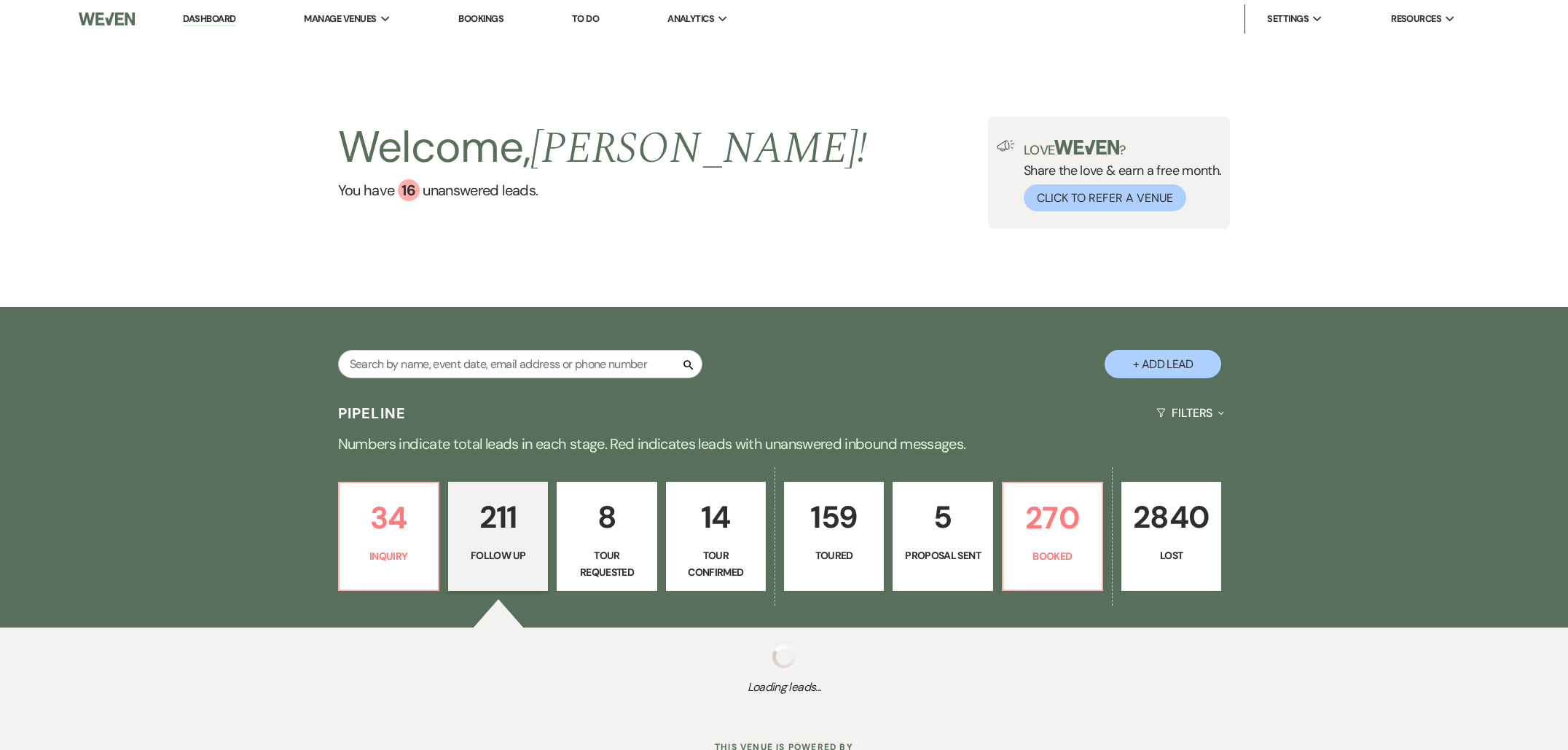
select select "9"
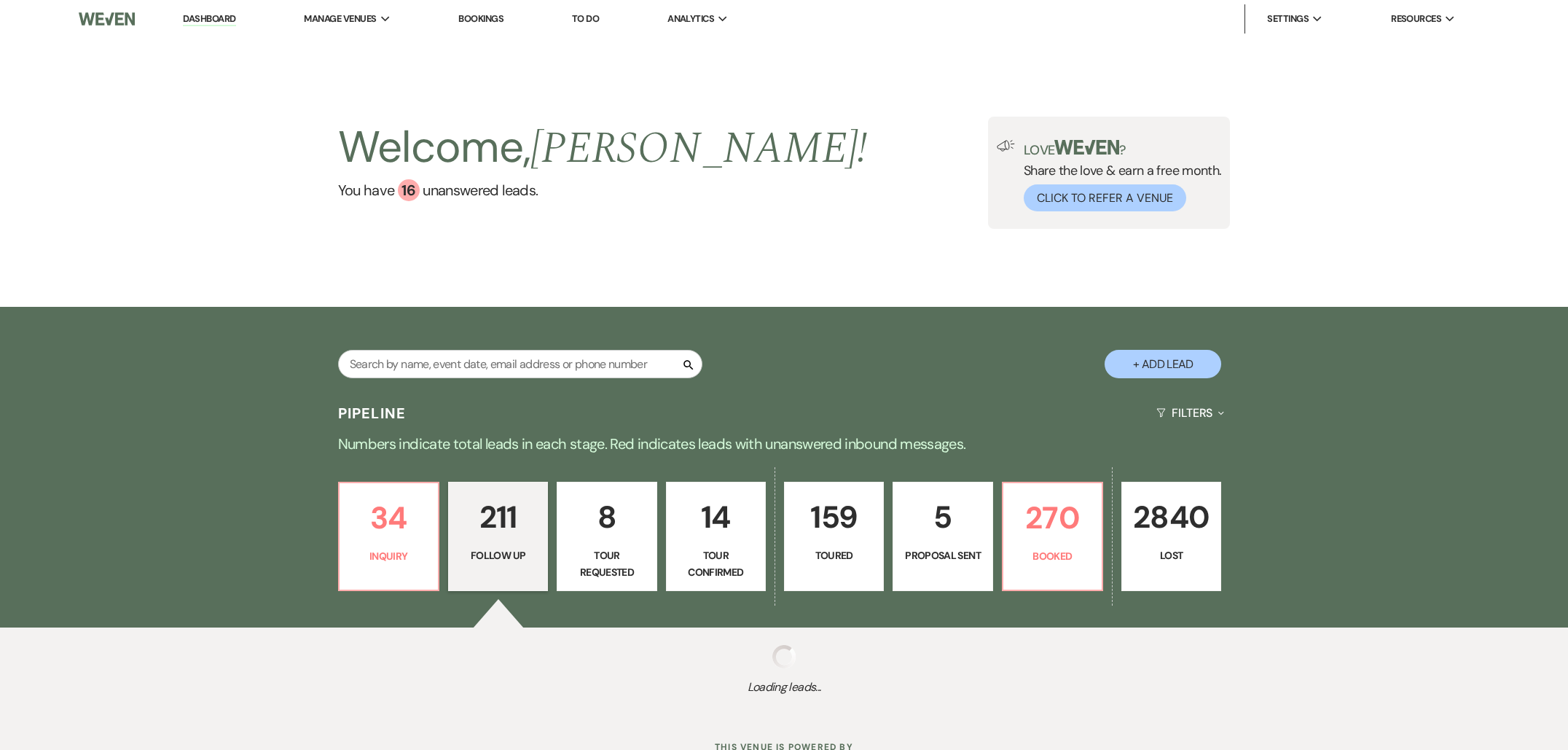
select select "9"
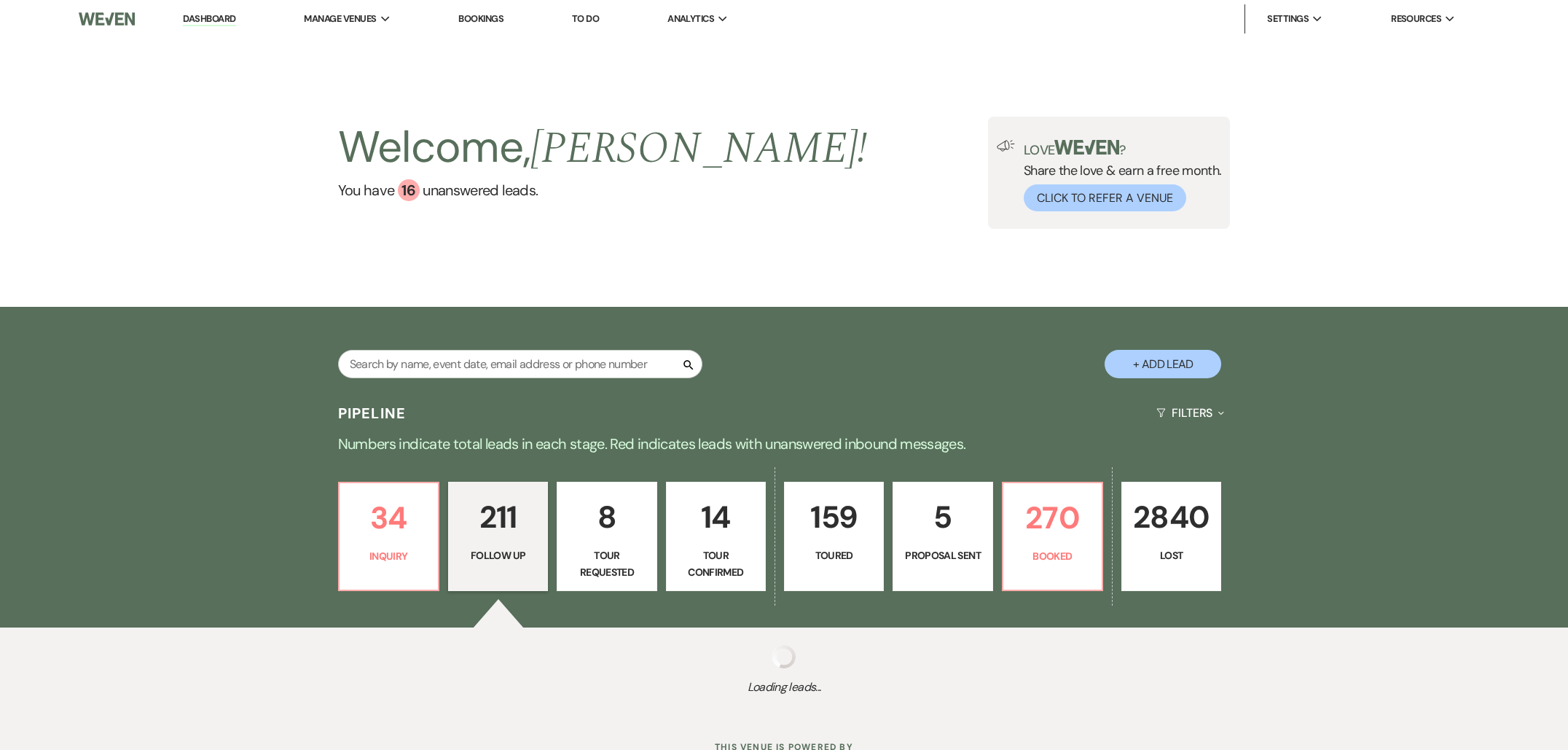
select select "9"
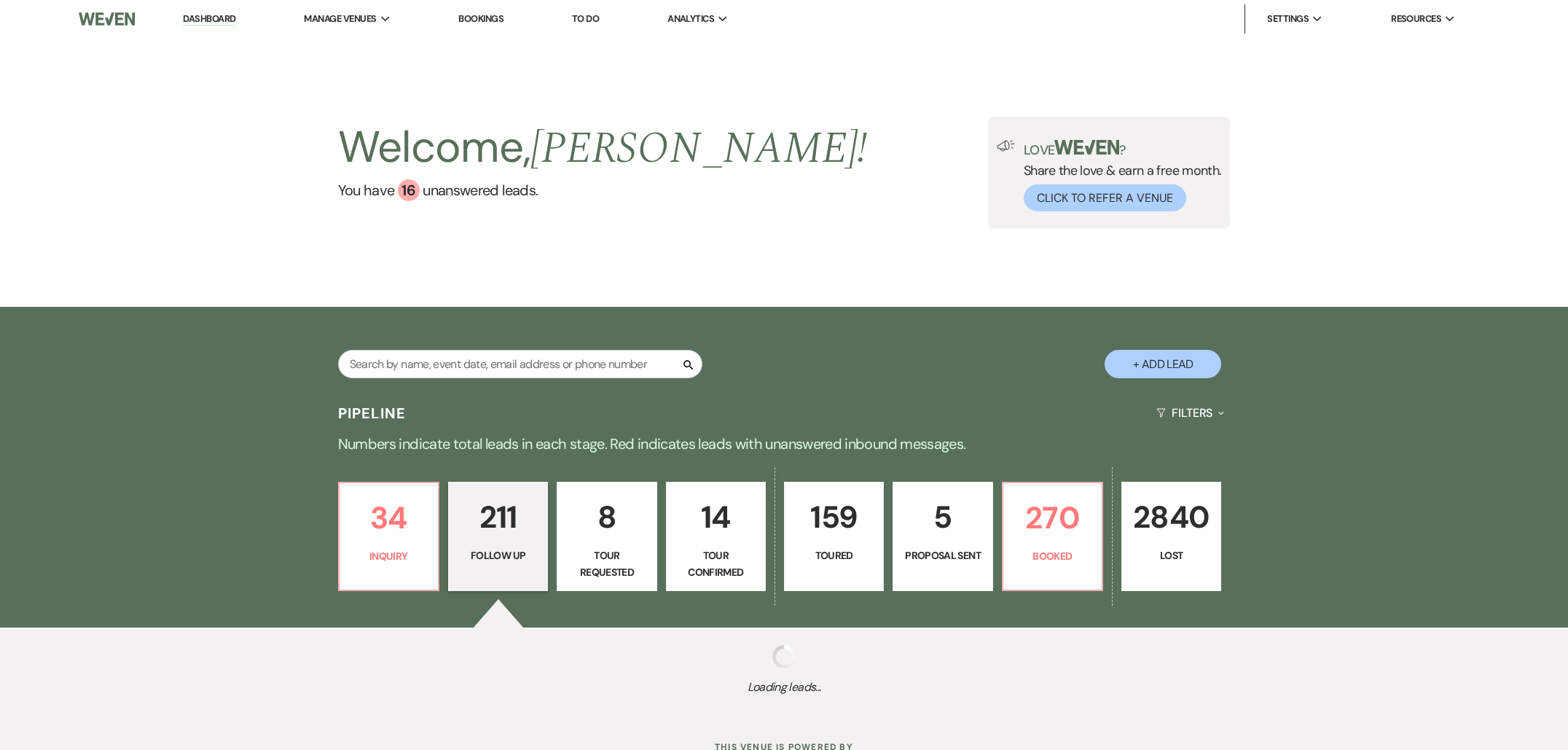
select select "9"
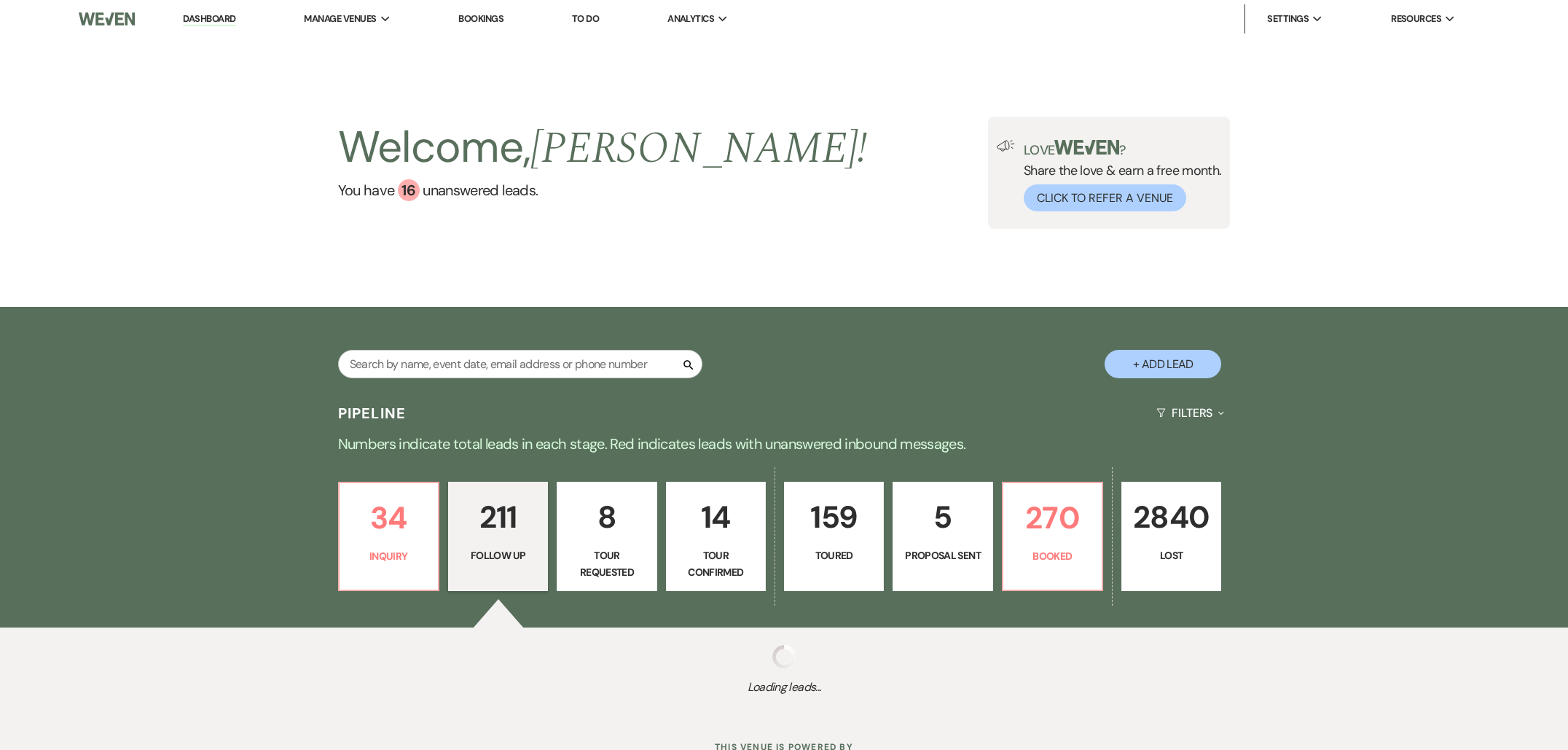
select select "9"
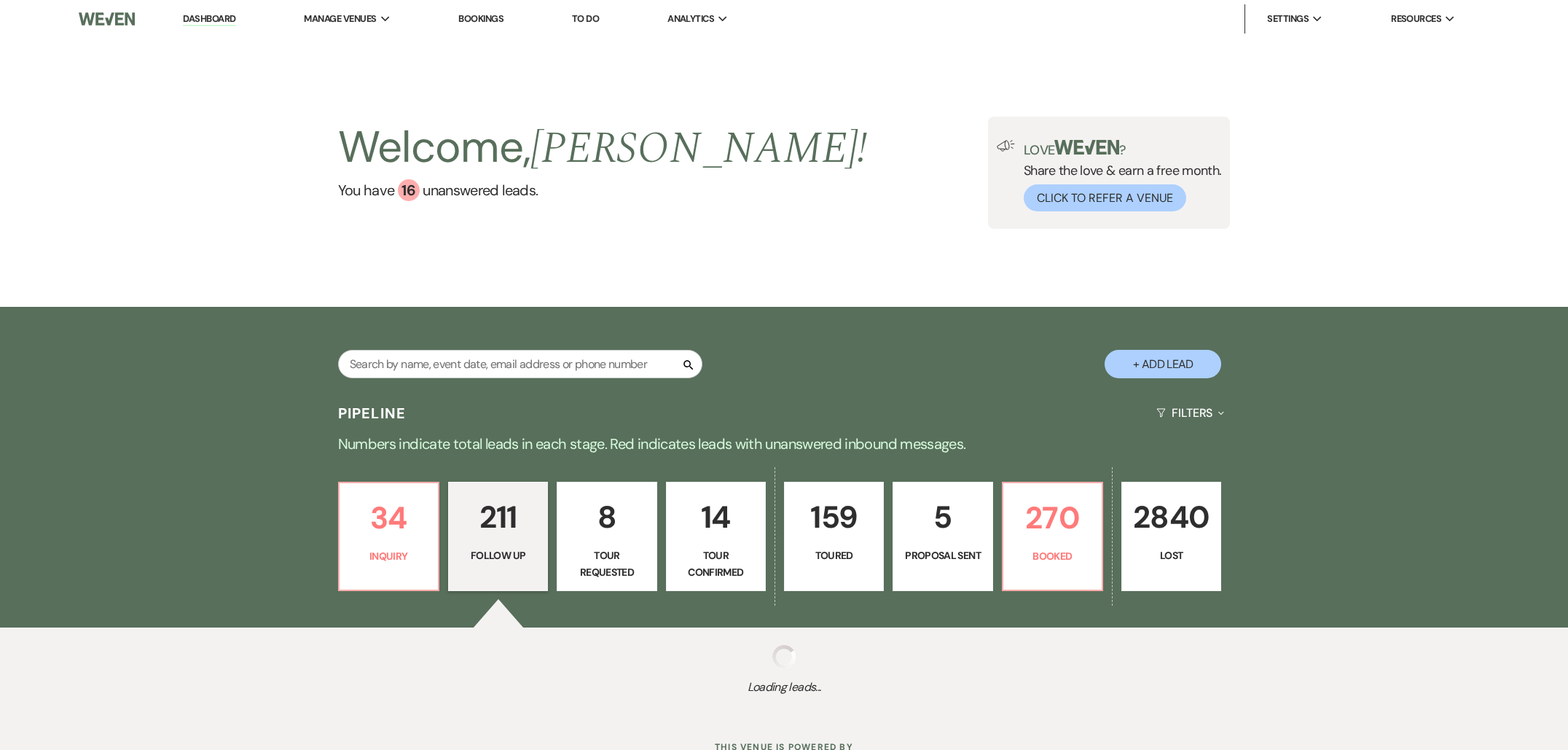
select select "9"
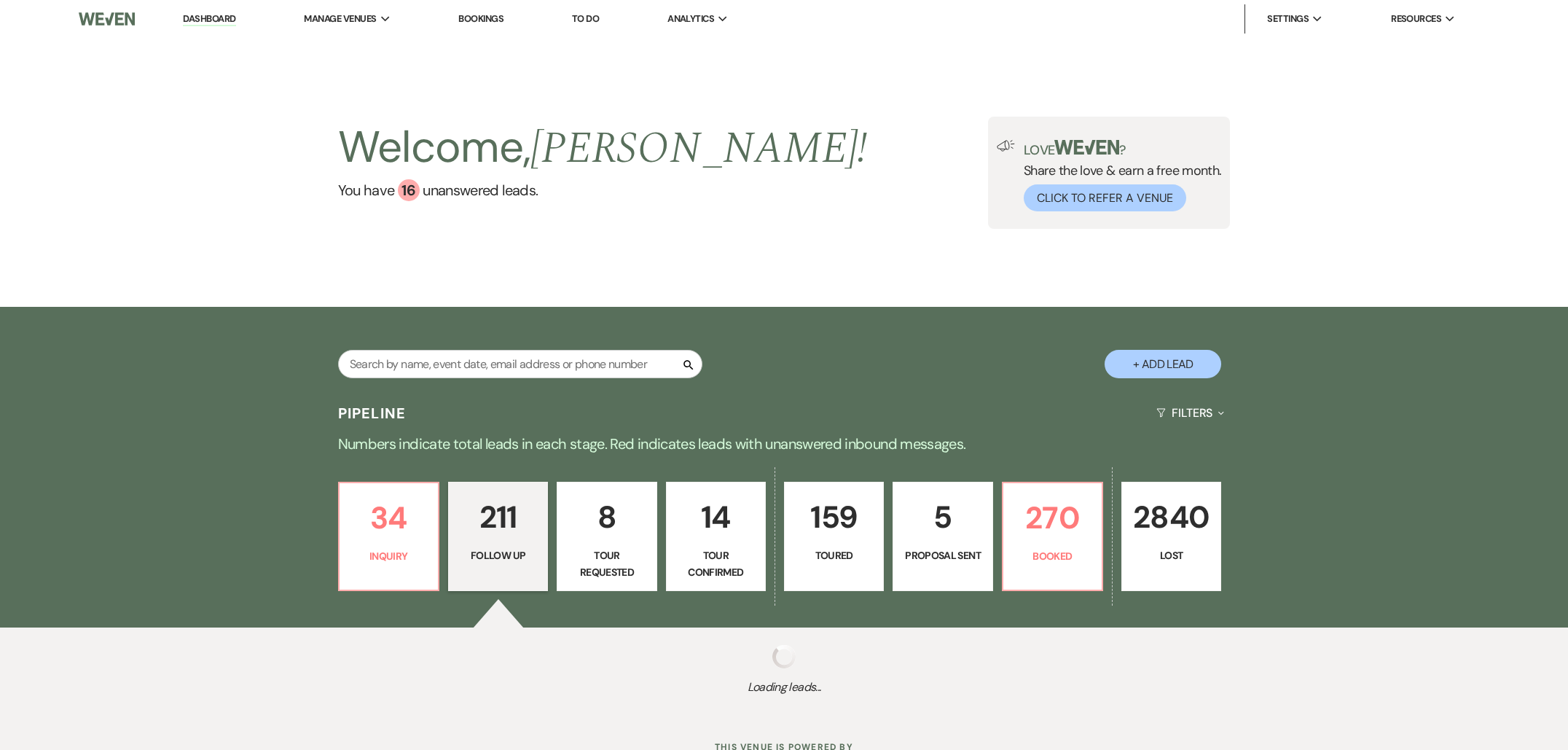
select select "9"
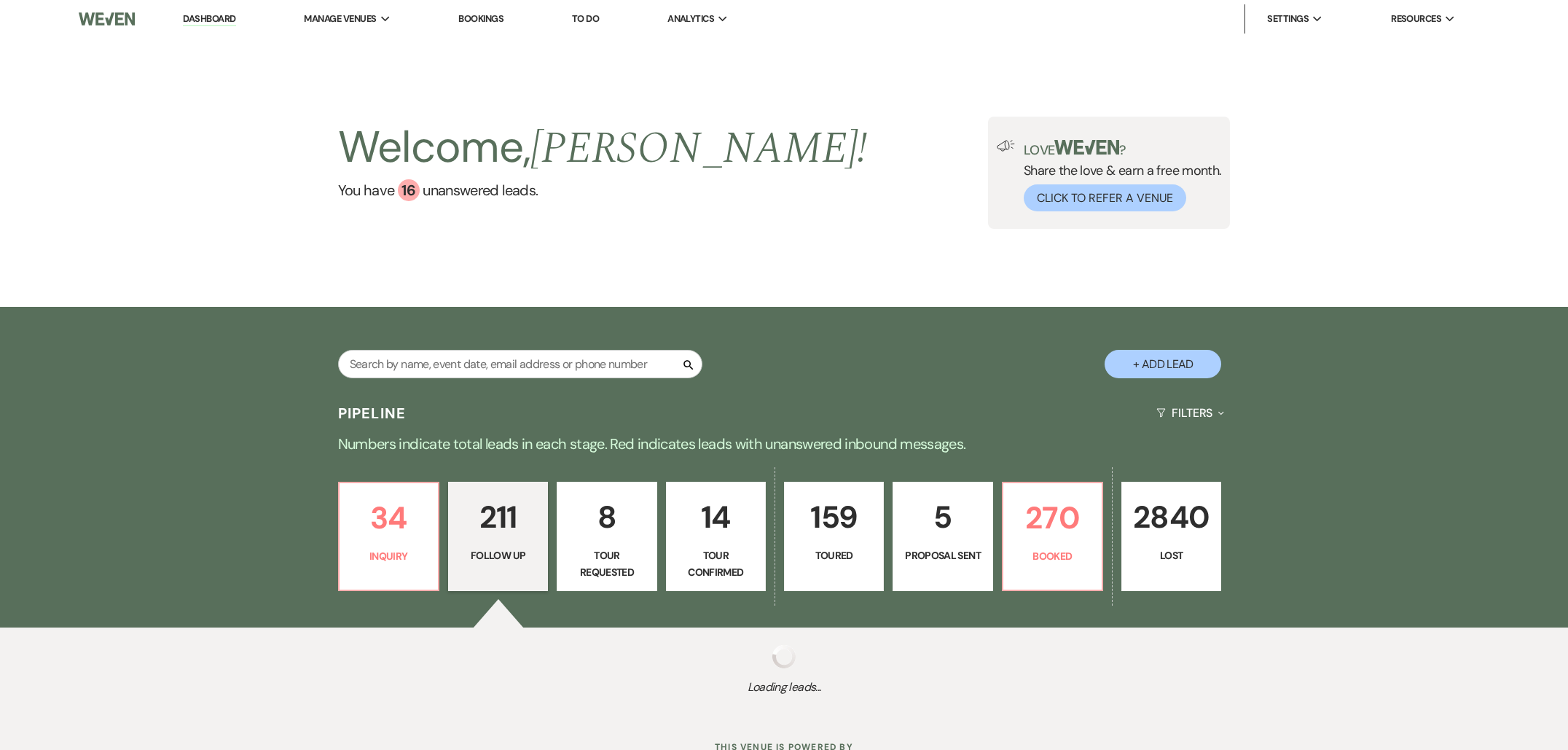
select select "9"
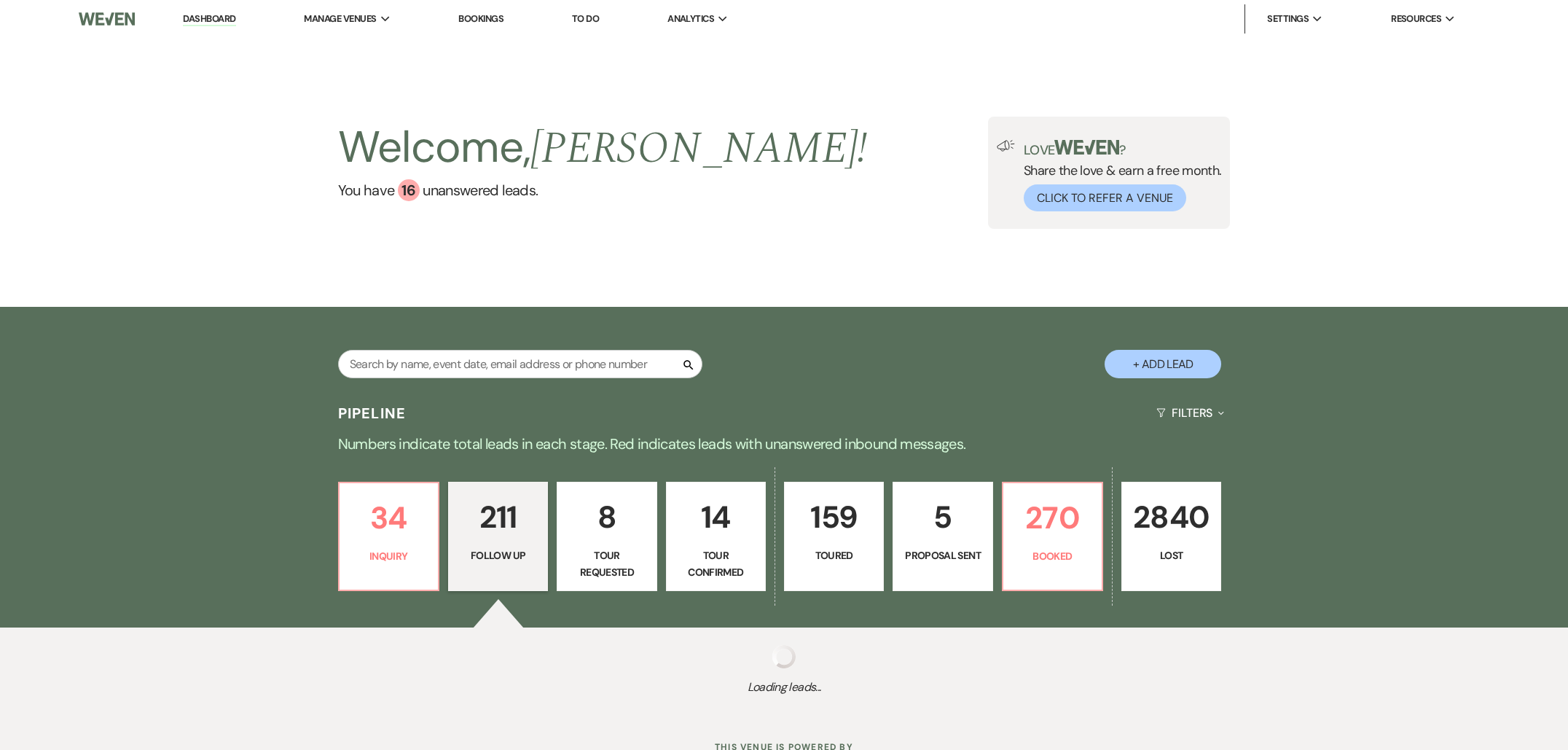
select select "9"
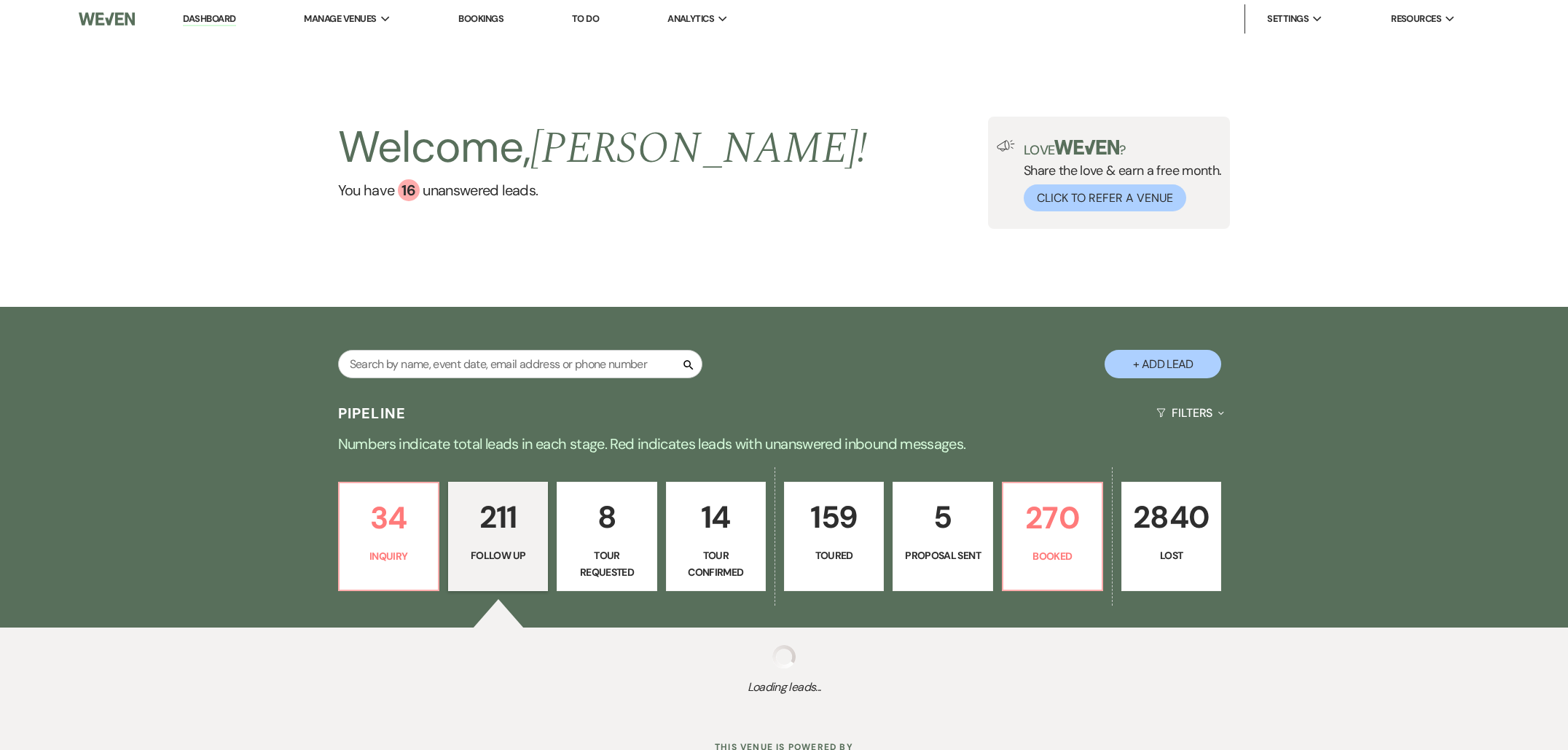
select select "9"
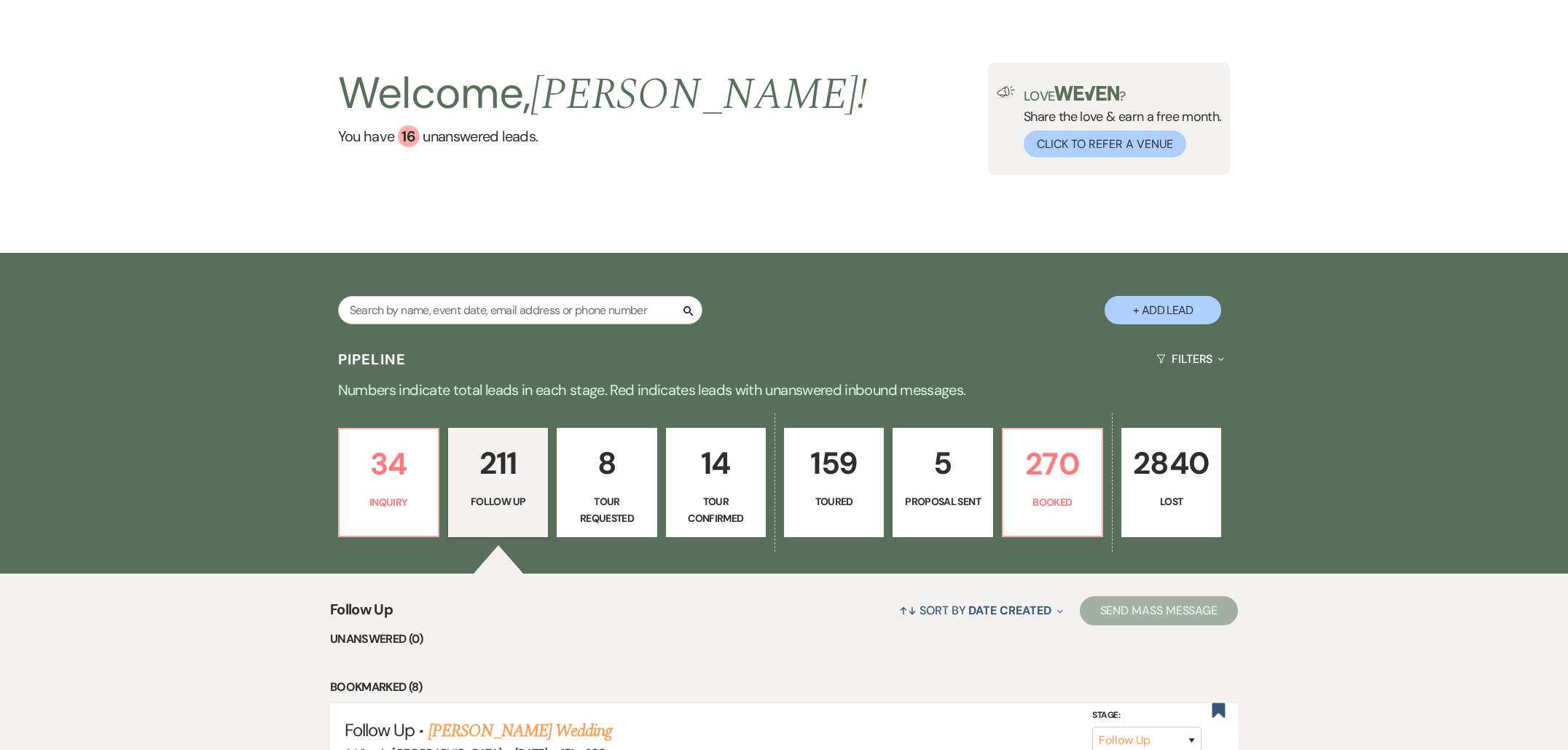
scroll to position [17, 0]
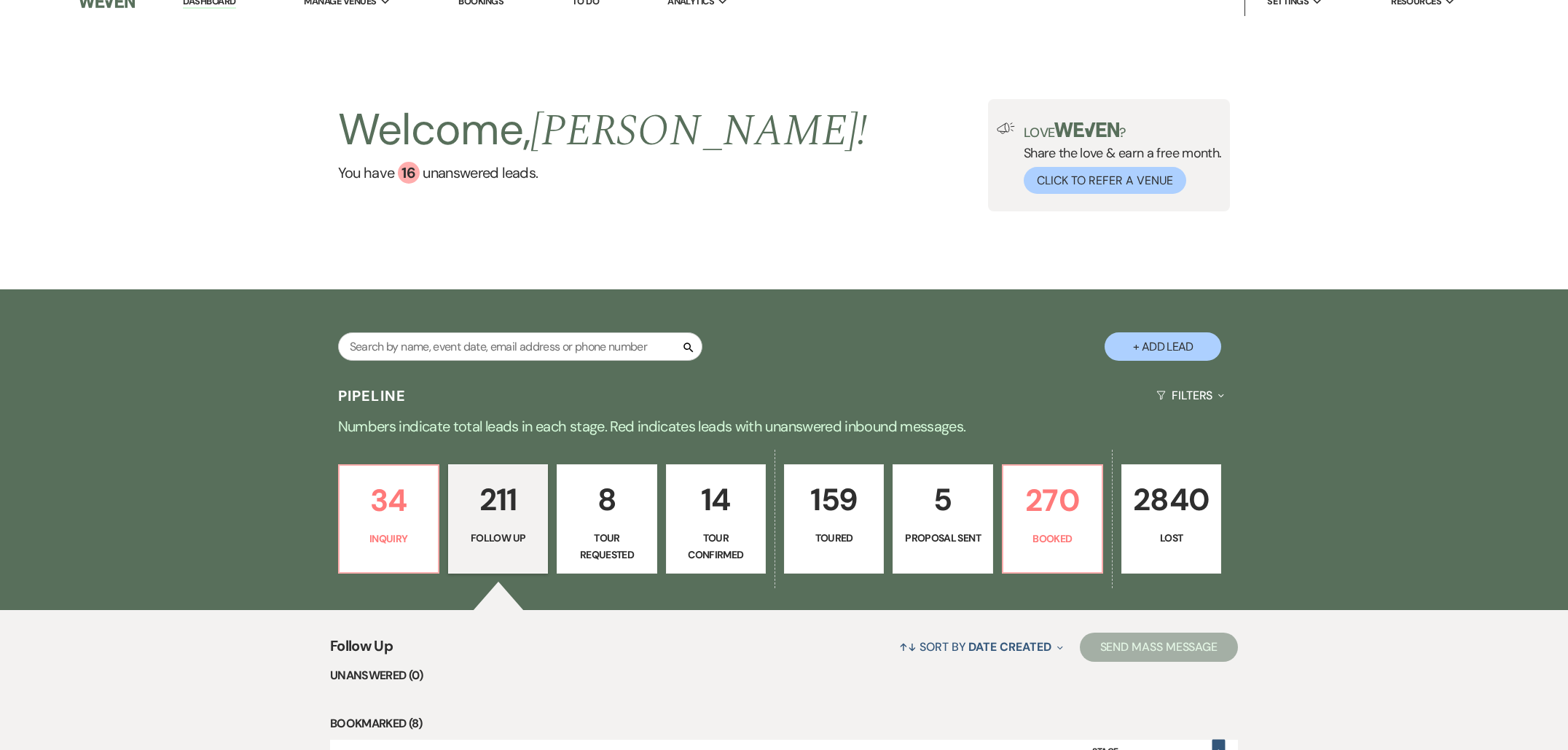
click at [591, 526] on link "8 Tour Requested" at bounding box center [607, 519] width 100 height 110
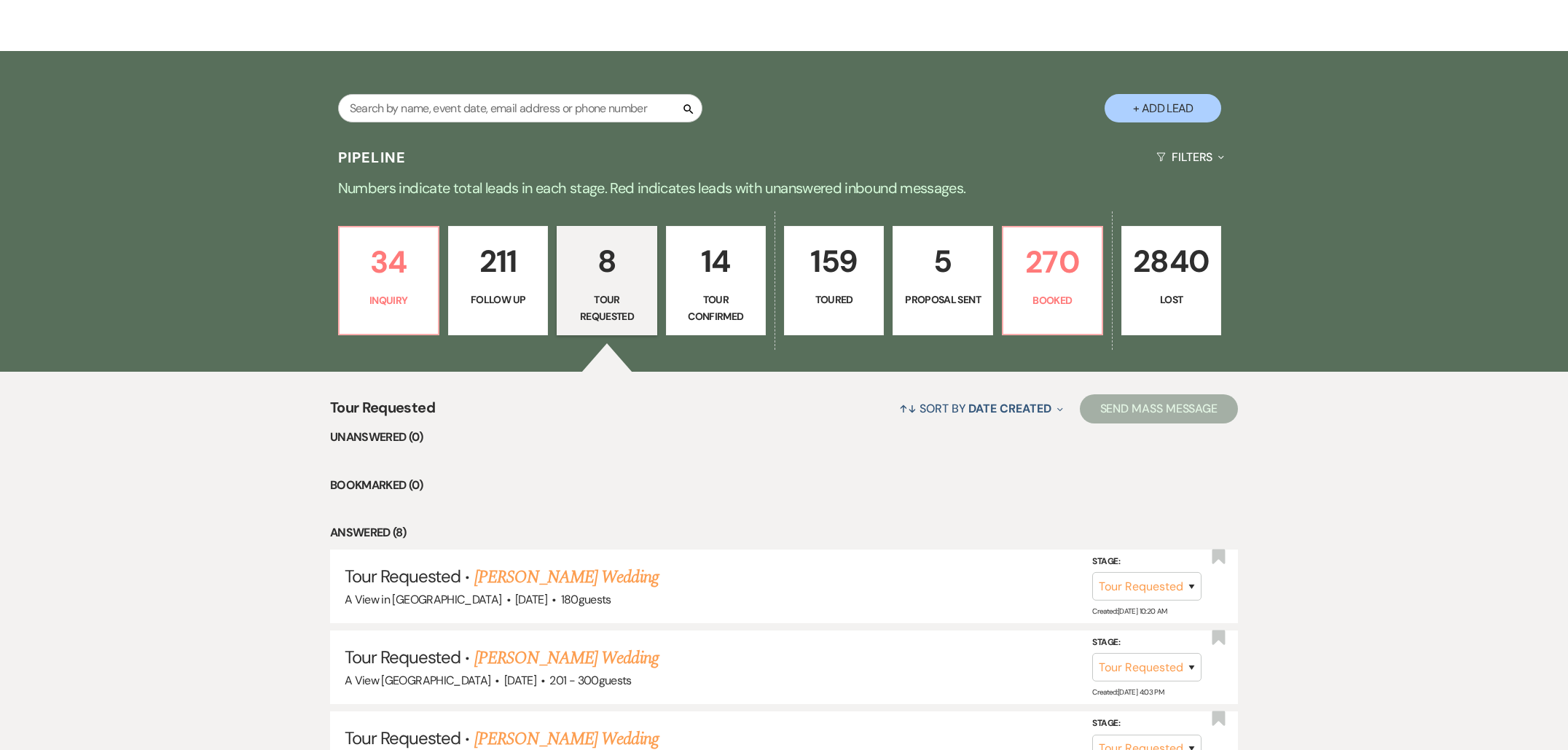
click at [845, 300] on p "Toured" at bounding box center [834, 300] width 81 height 16
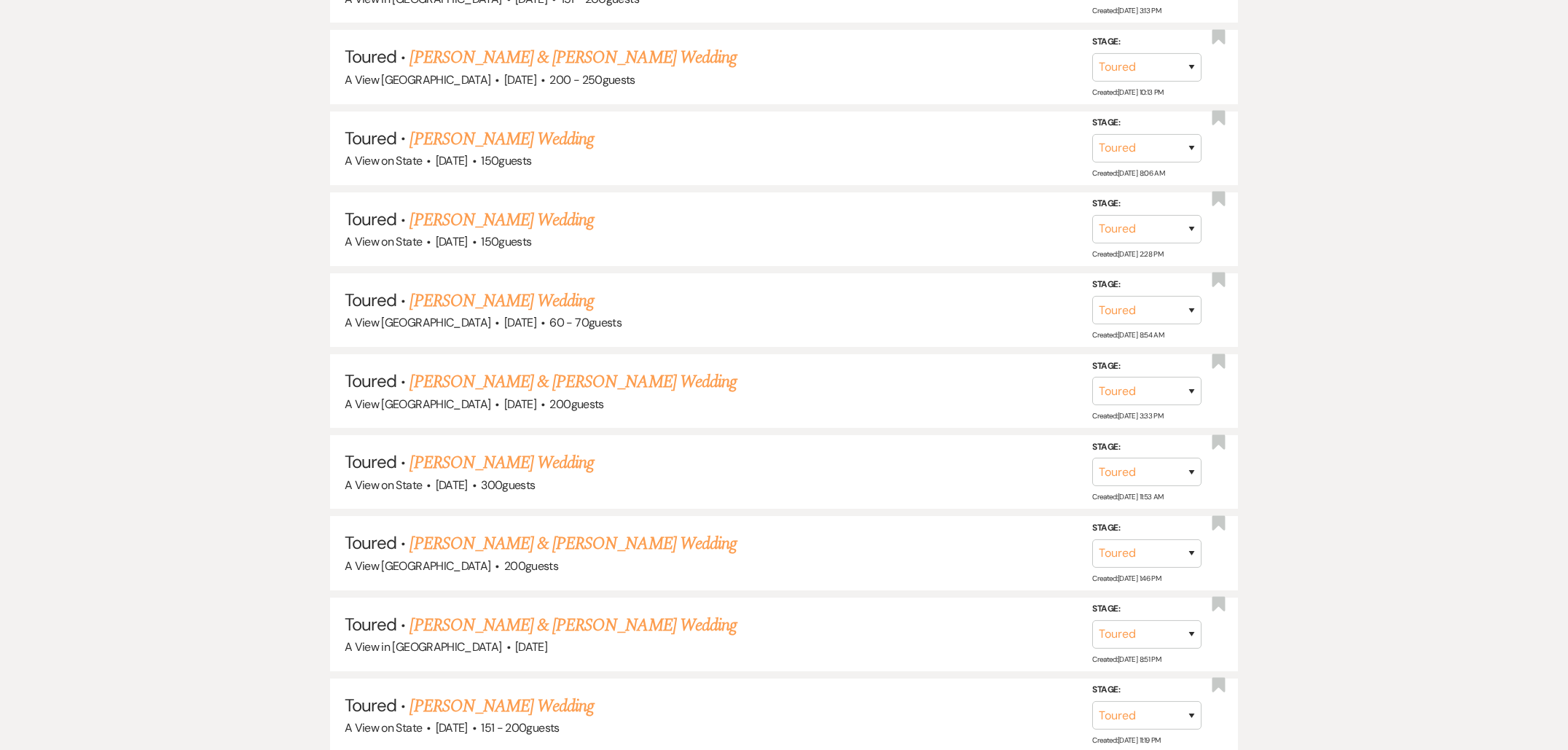
scroll to position [943, 0]
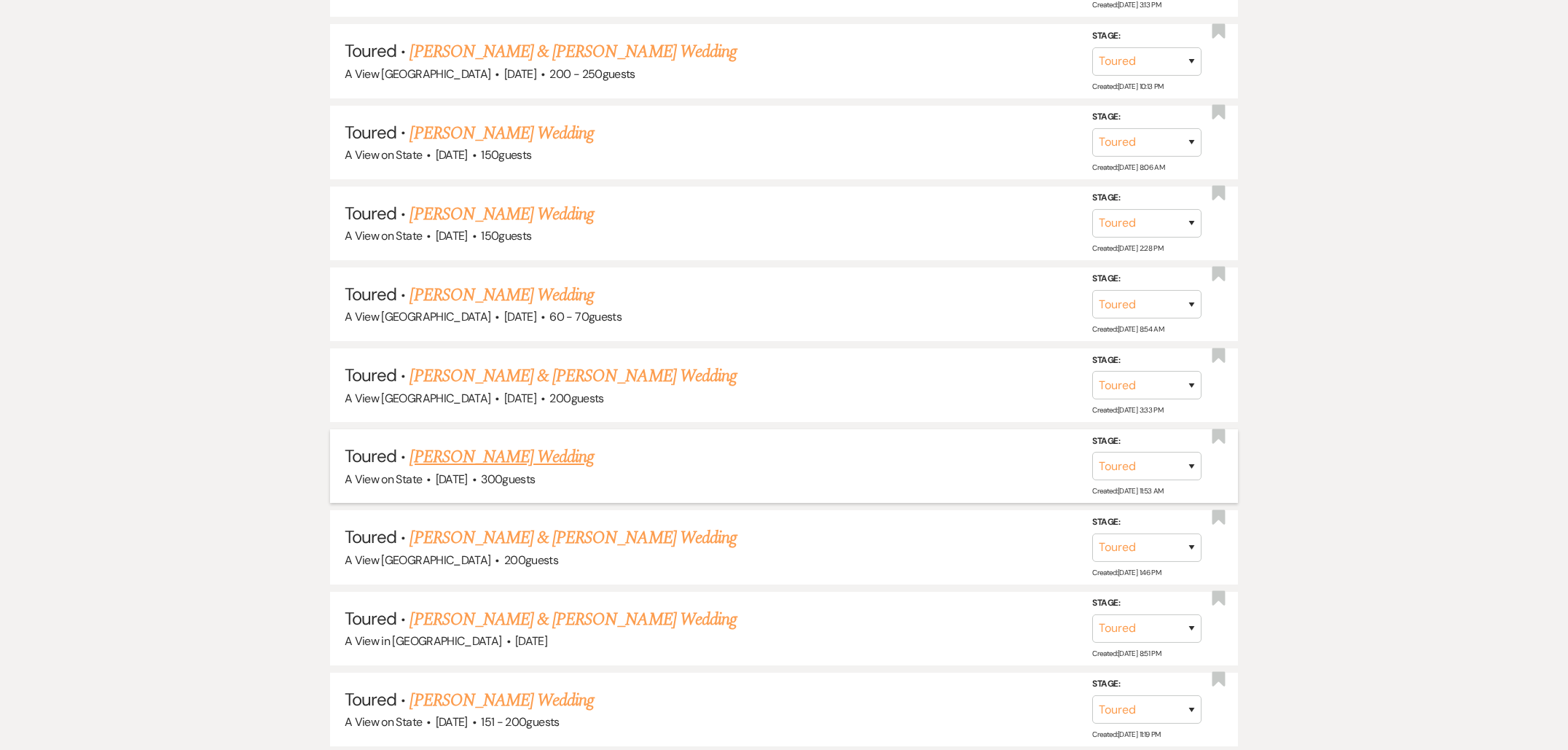
click at [527, 445] on link "[PERSON_NAME] Wedding" at bounding box center [501, 457] width 184 height 26
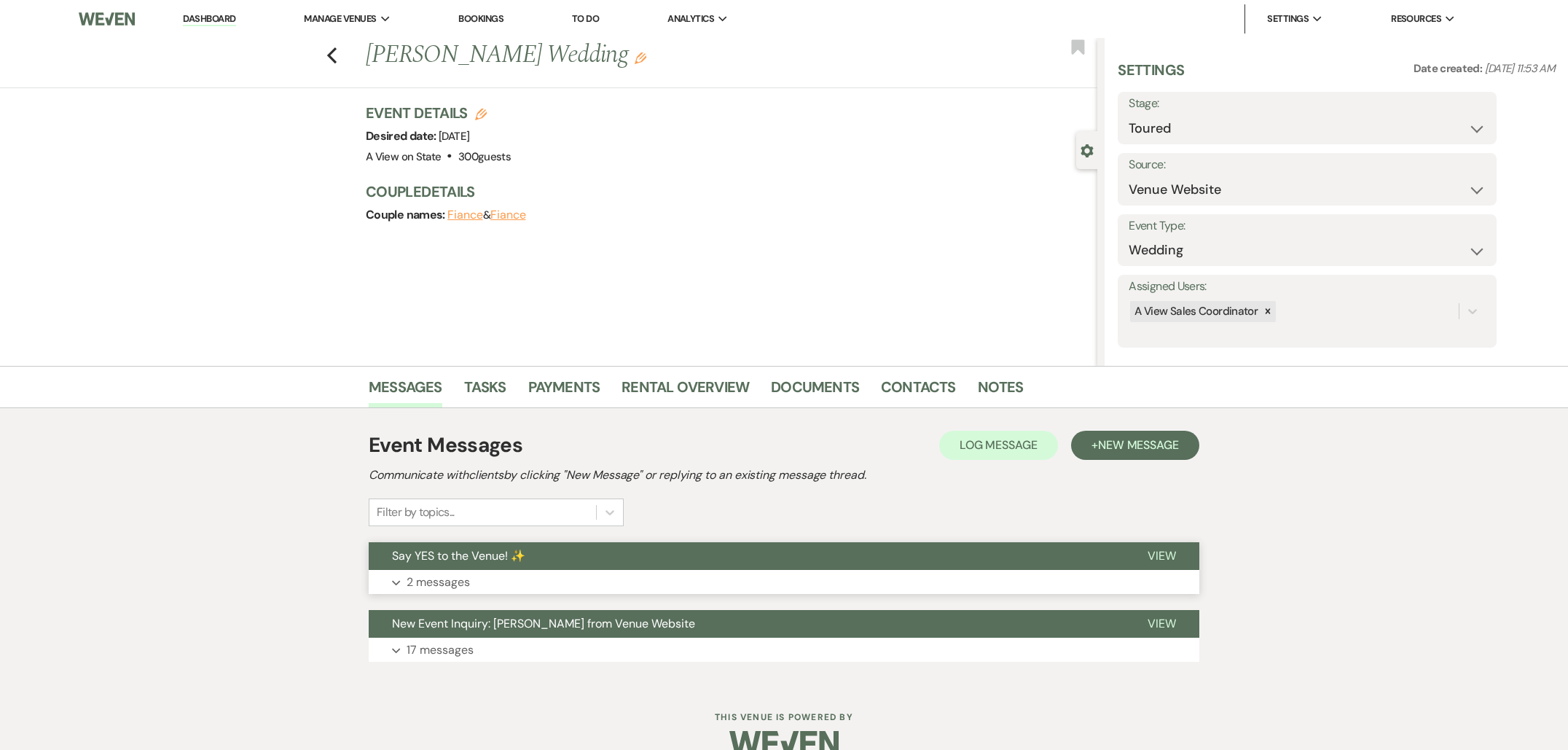
click at [454, 583] on p "2 messages" at bounding box center [438, 582] width 63 height 19
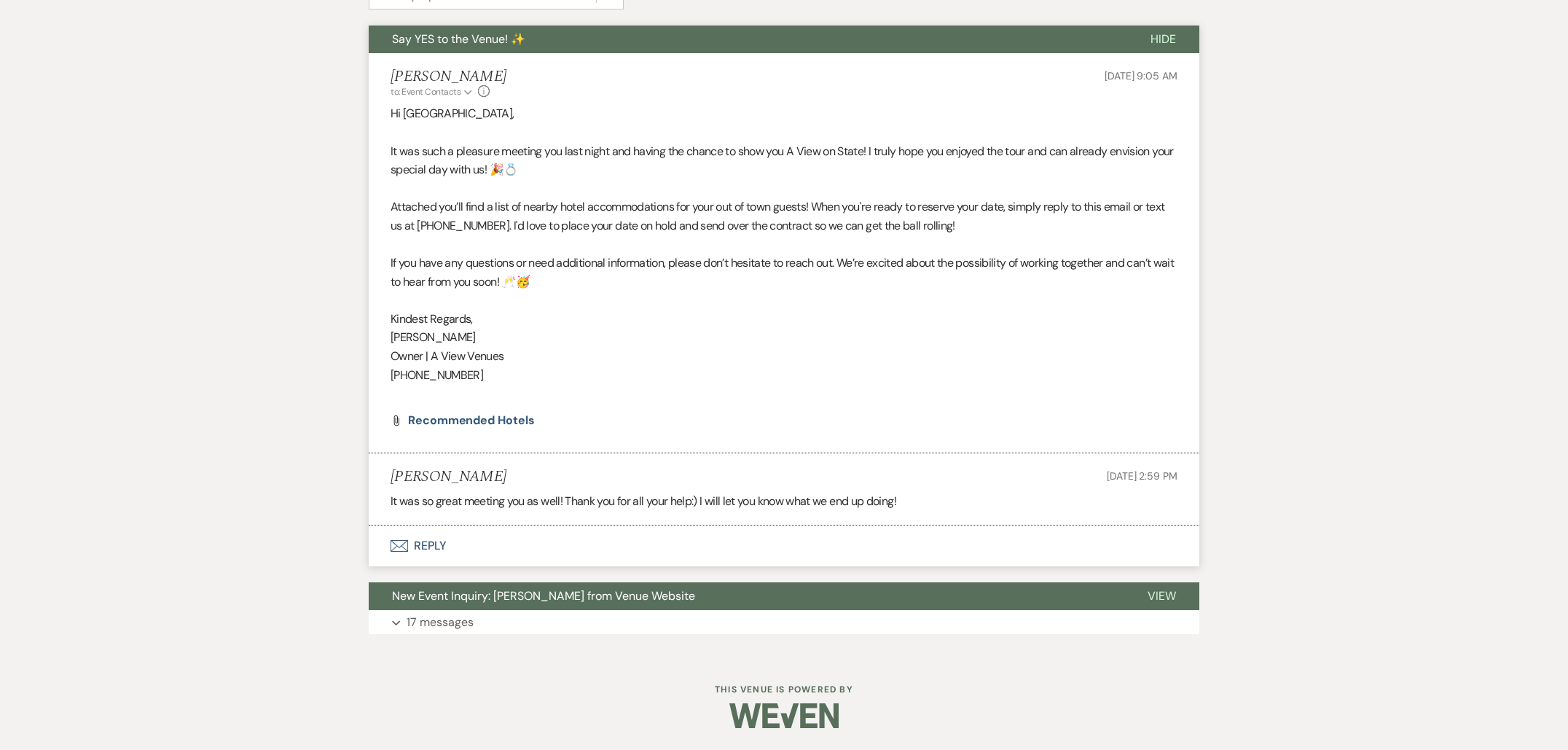
scroll to position [517, 0]
click at [441, 544] on button "Envelope Reply" at bounding box center [784, 546] width 831 height 41
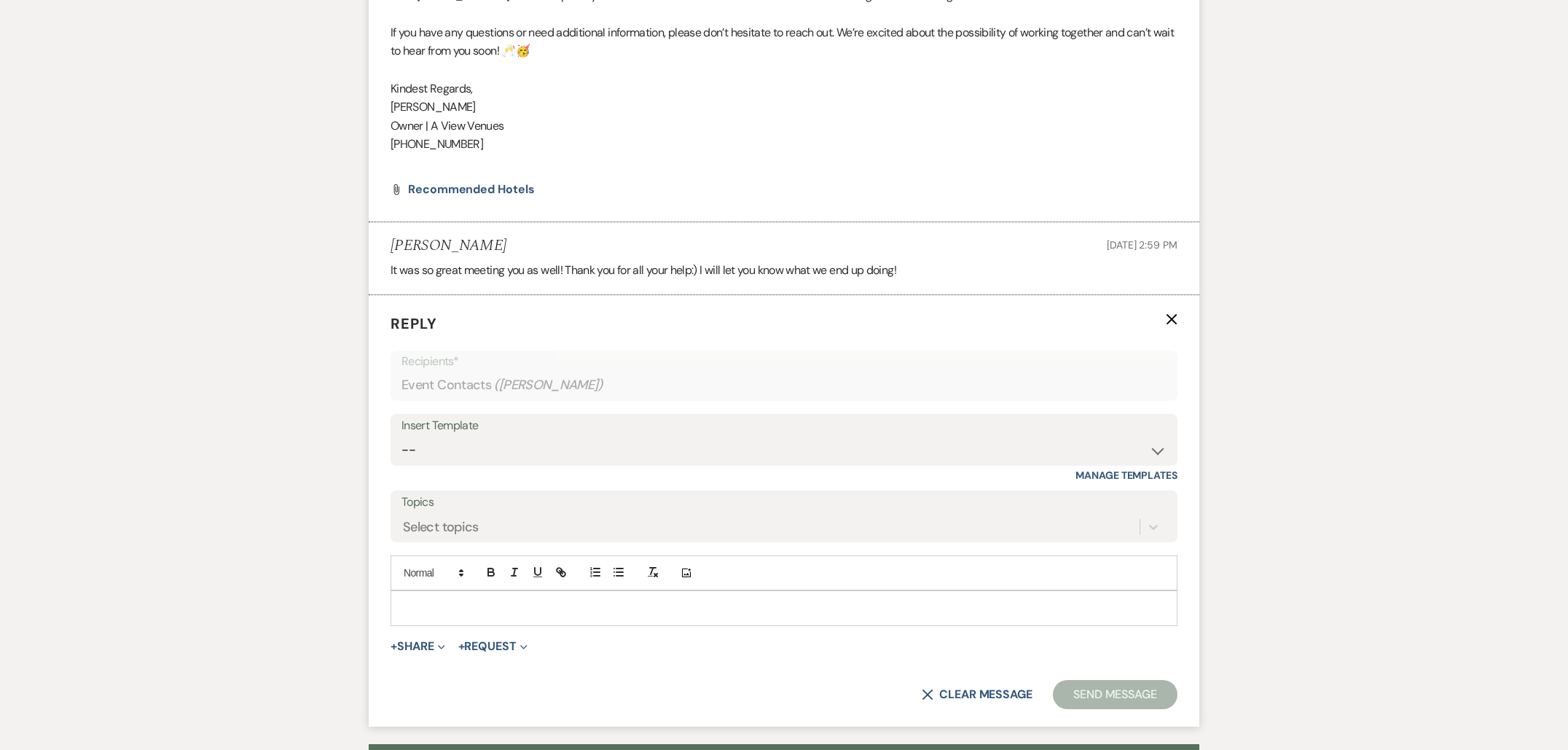
scroll to position [779, 0]
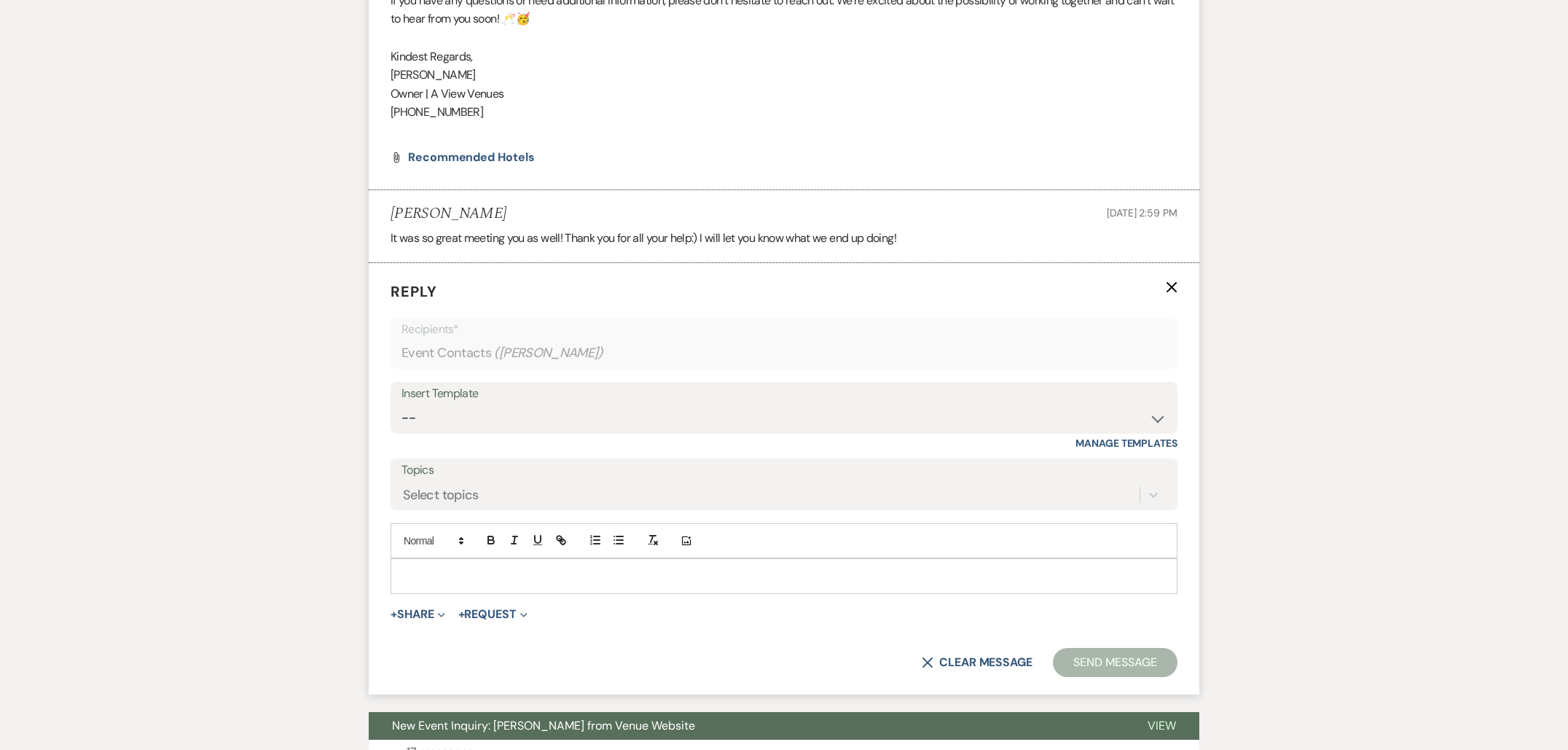
click at [437, 562] on div at bounding box center [784, 576] width 785 height 34
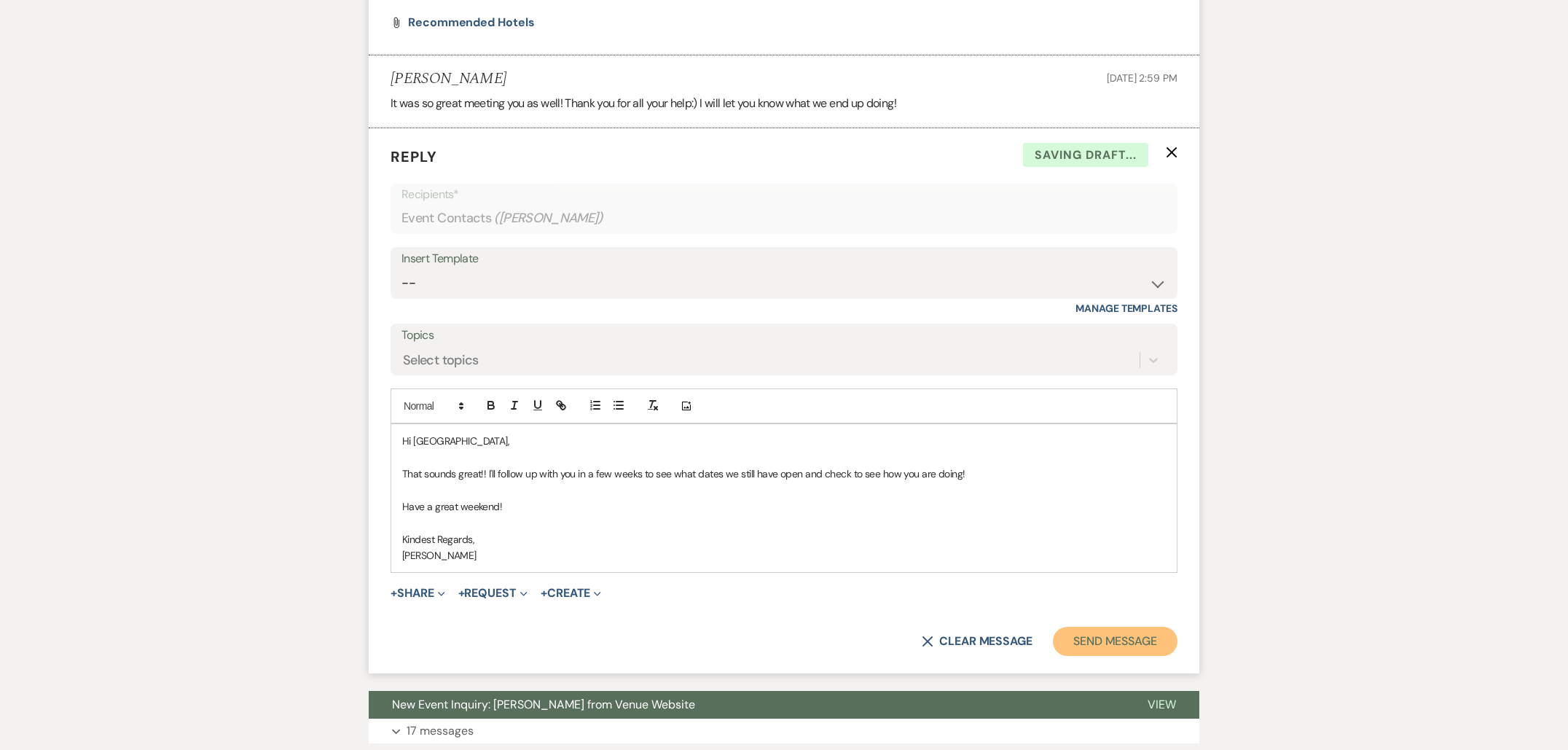
click at [1115, 639] on button "Send Message" at bounding box center [1115, 641] width 124 height 29
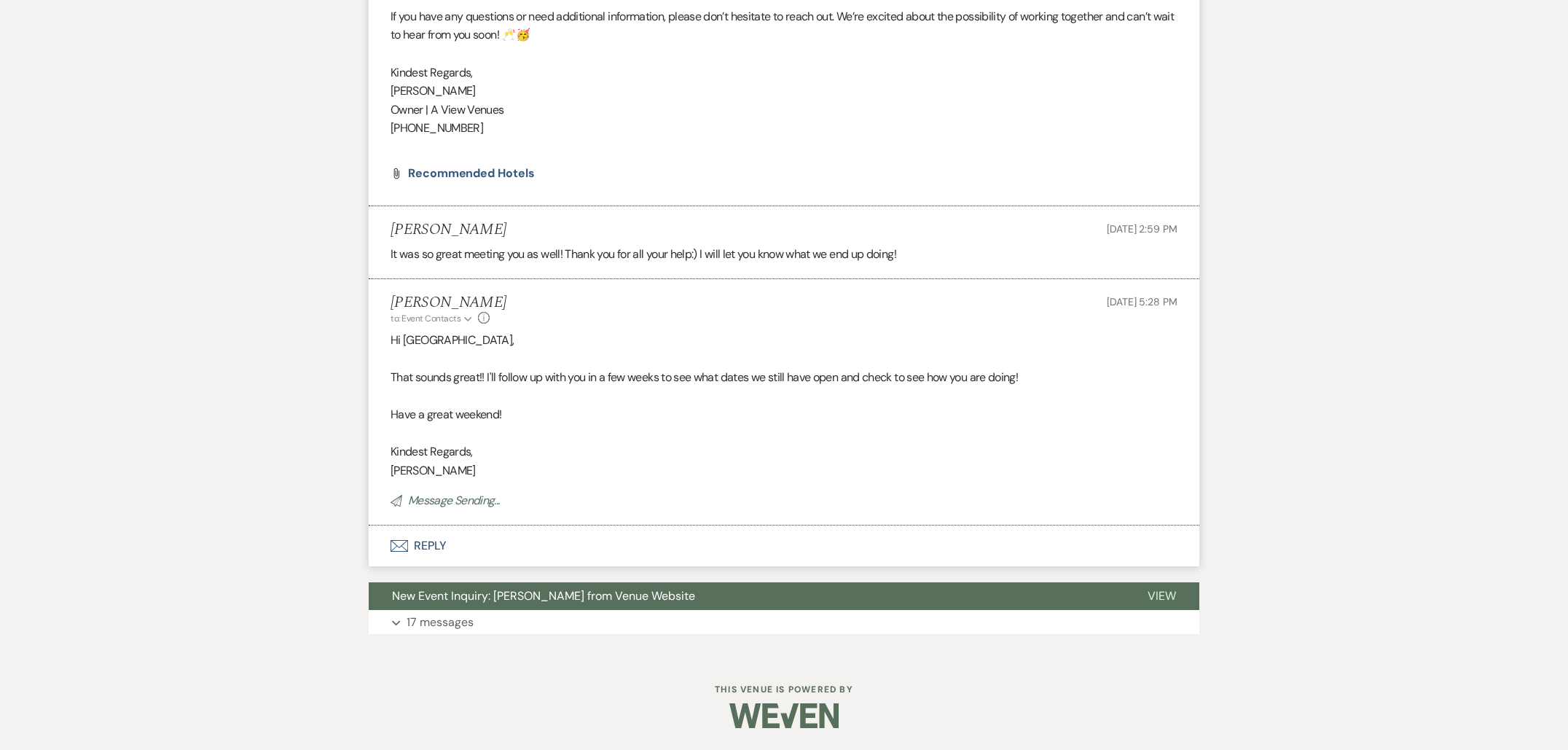
scroll to position [733, 0]
